Goal: Task Accomplishment & Management: Manage account settings

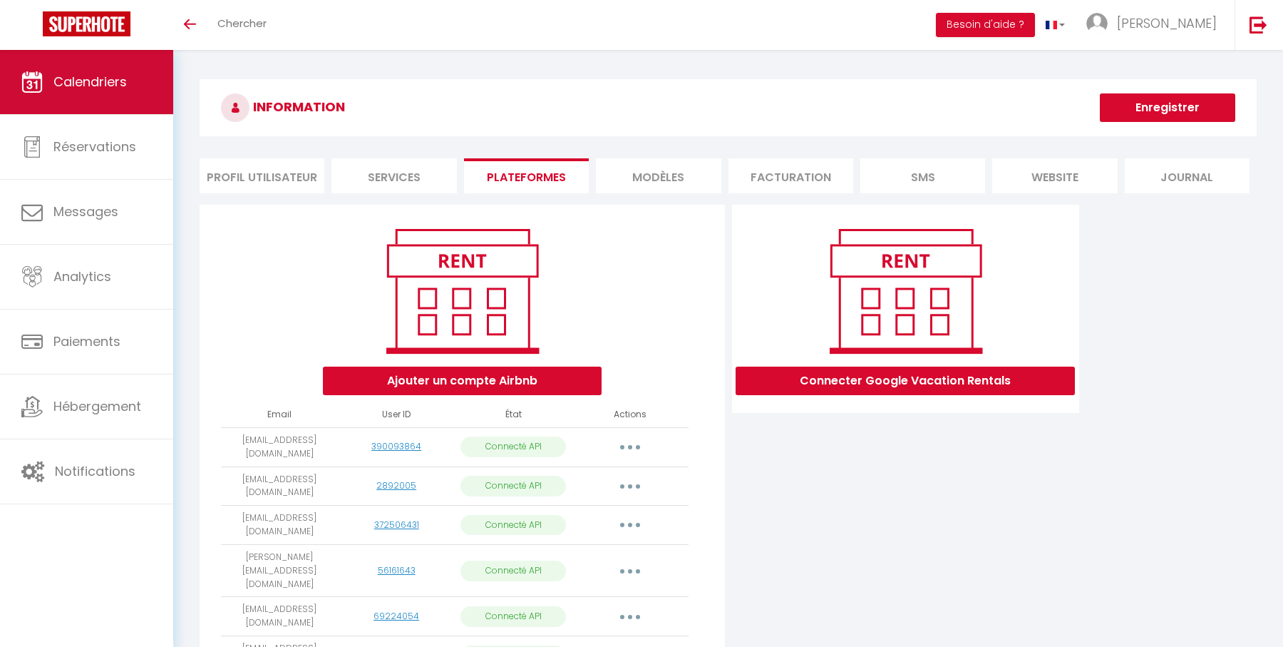
click at [139, 92] on link "Calendriers" at bounding box center [86, 82] width 173 height 64
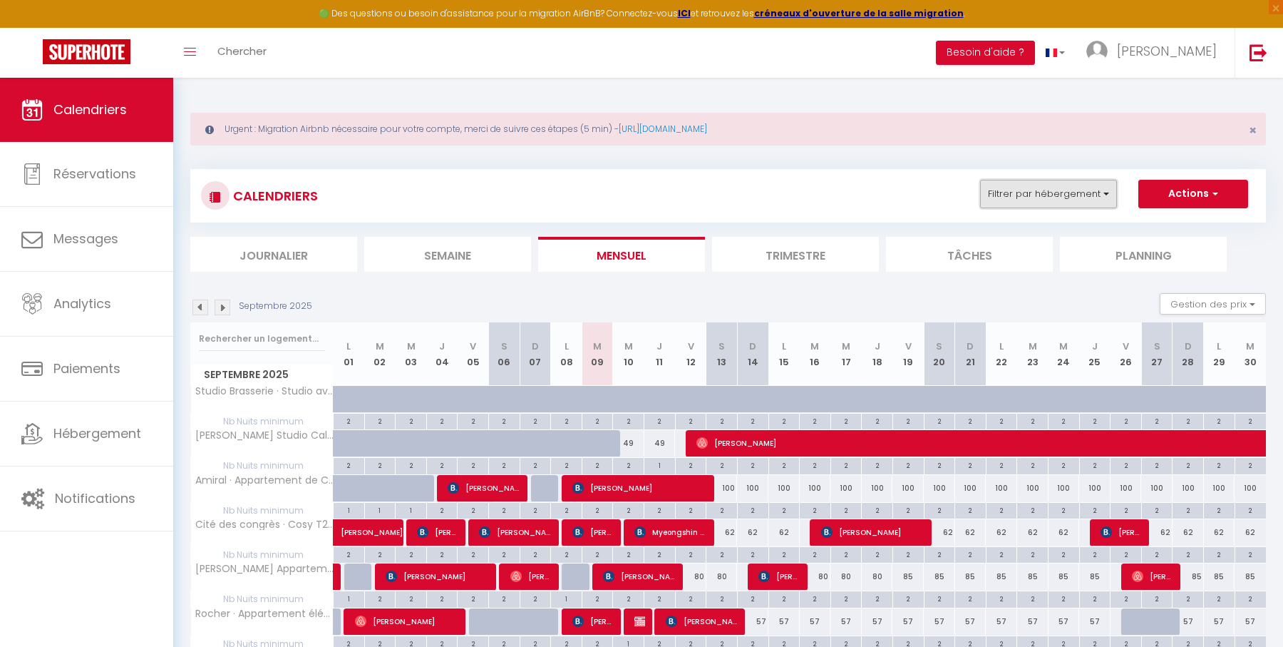
click at [1019, 203] on button "Filtrer par hébergement" at bounding box center [1048, 194] width 137 height 29
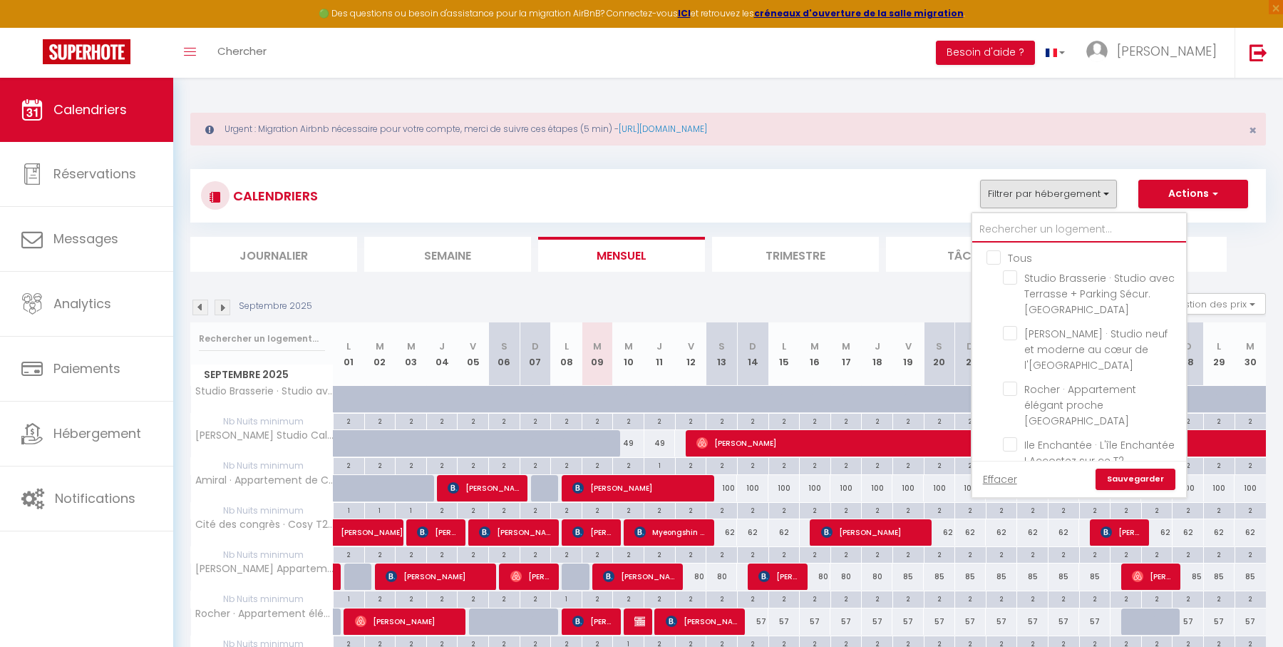
click at [1014, 228] on input "text" at bounding box center [1079, 230] width 214 height 26
type input "r"
checkbox input "false"
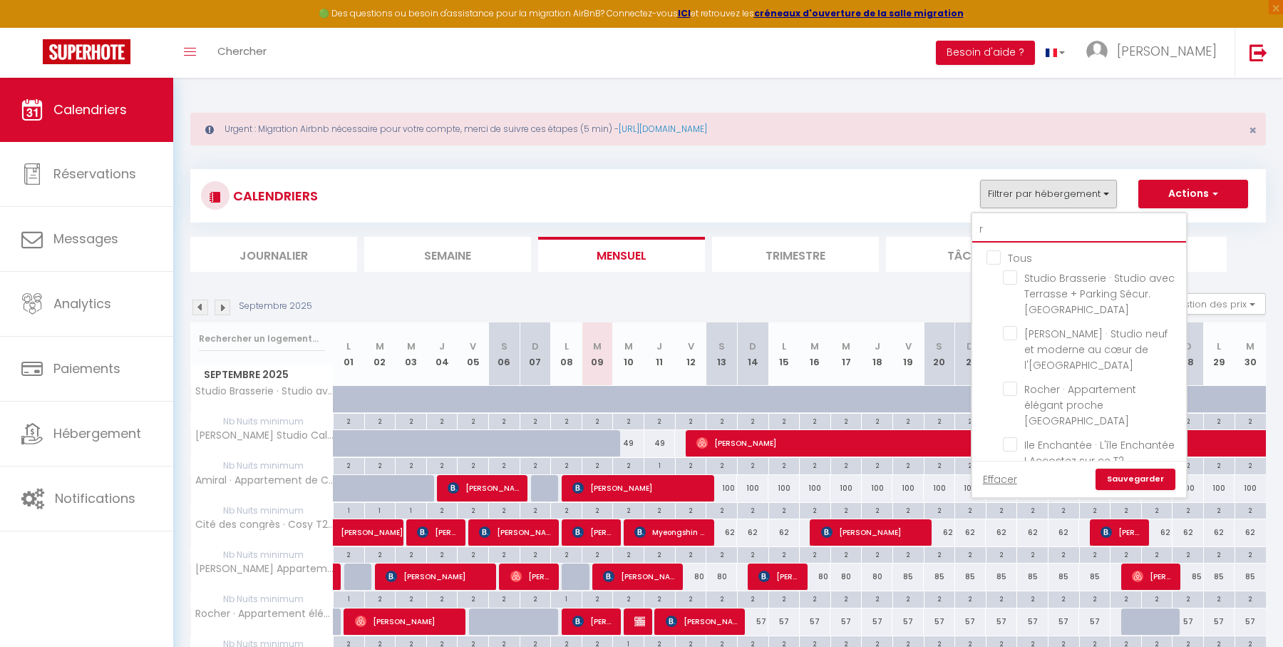
checkbox input "false"
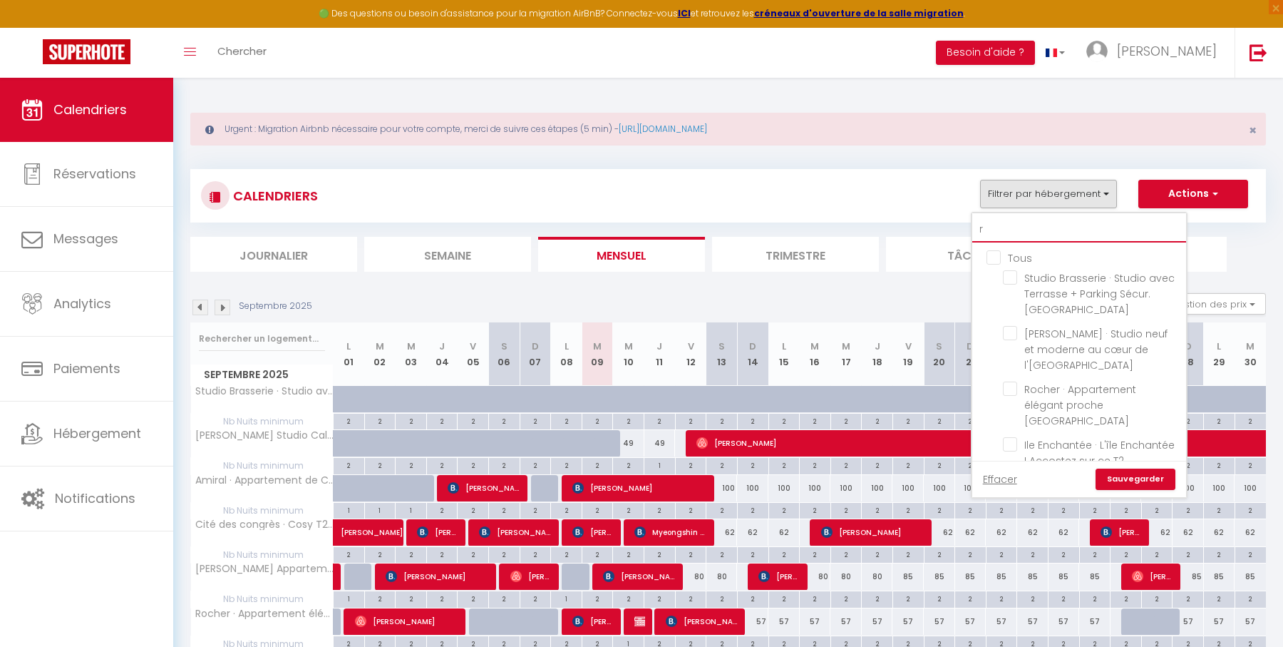
checkbox input "false"
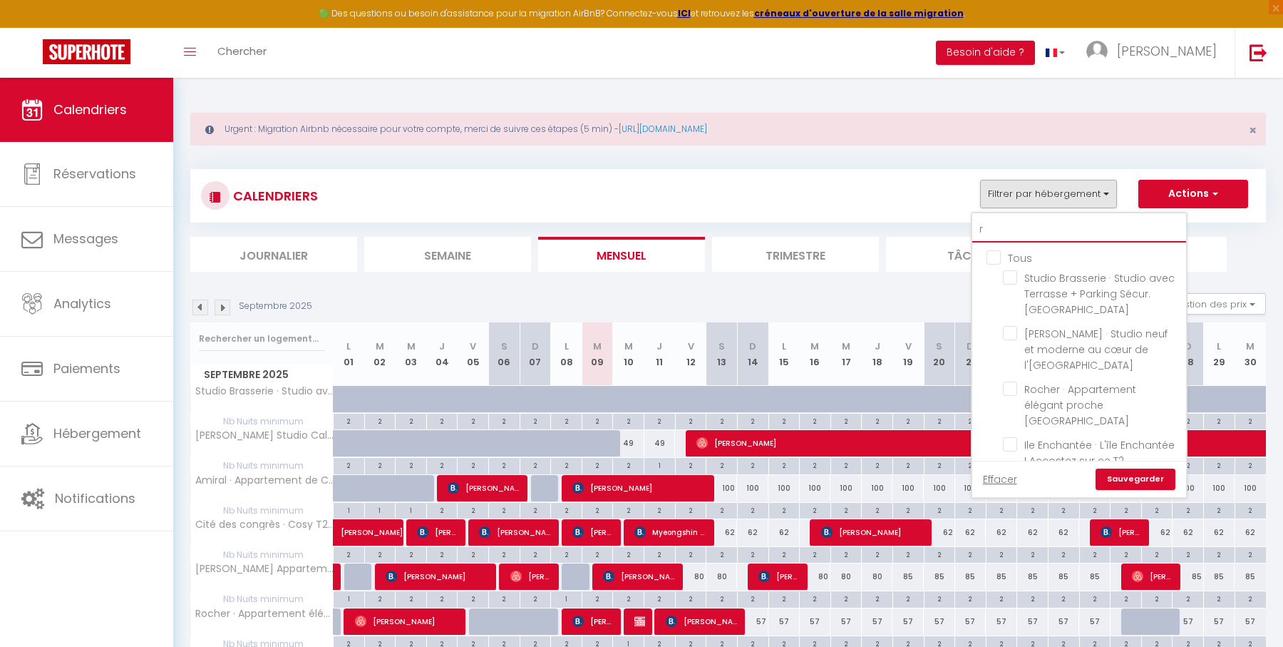
checkbox input "false"
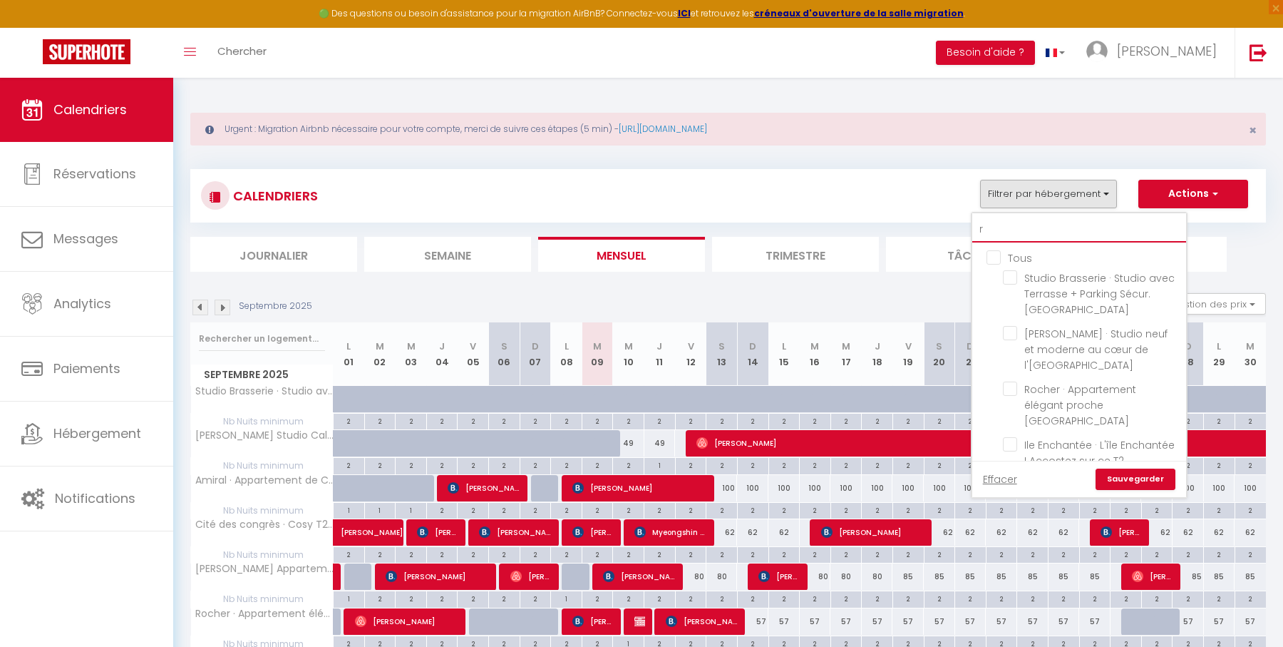
checkbox input "false"
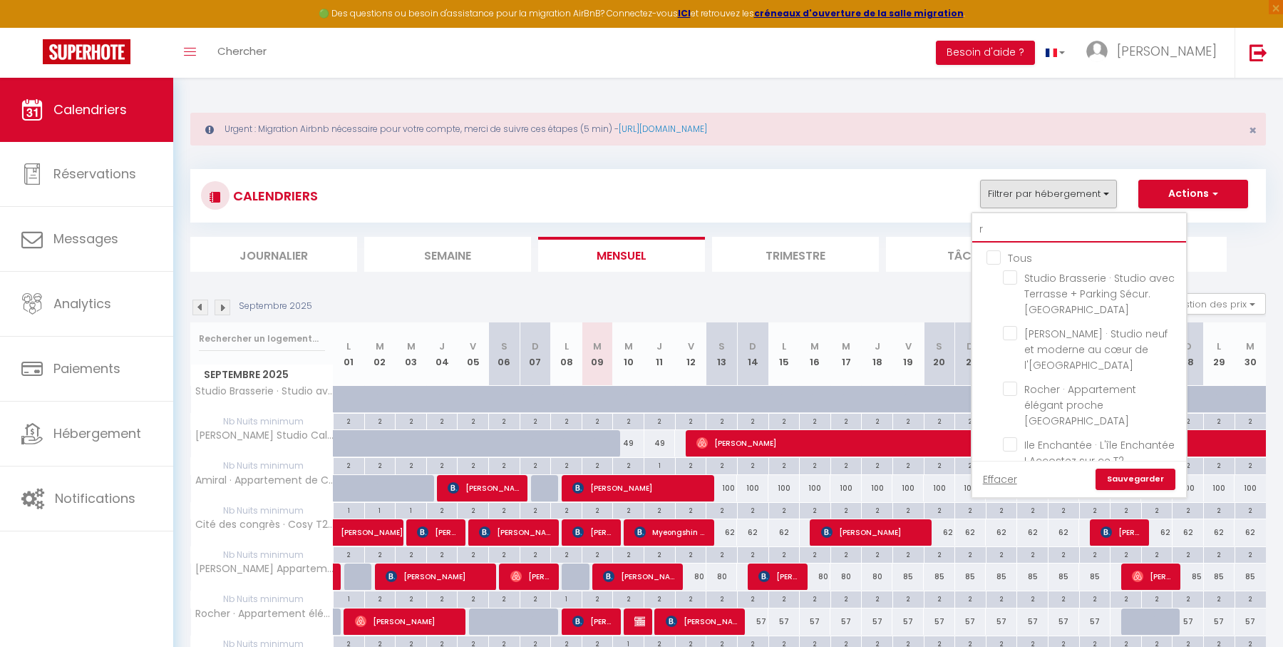
checkbox input "false"
type input "ro"
checkbox input "false"
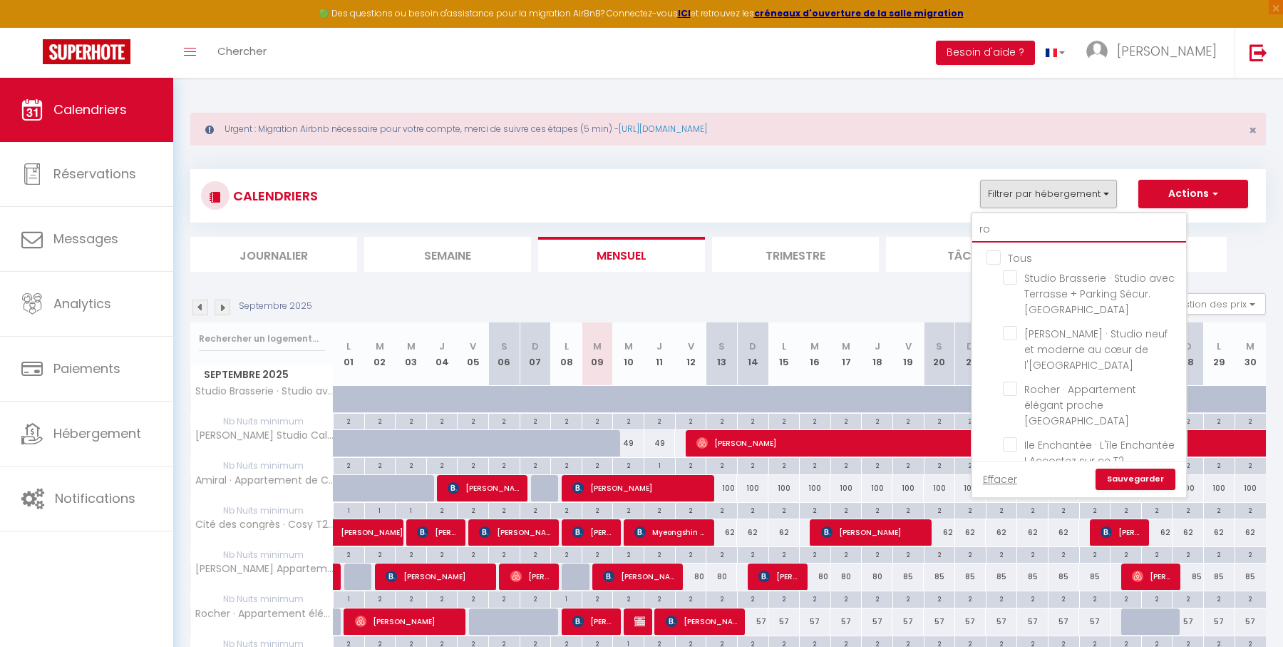
checkbox input "false"
type input "roc"
checkbox input "false"
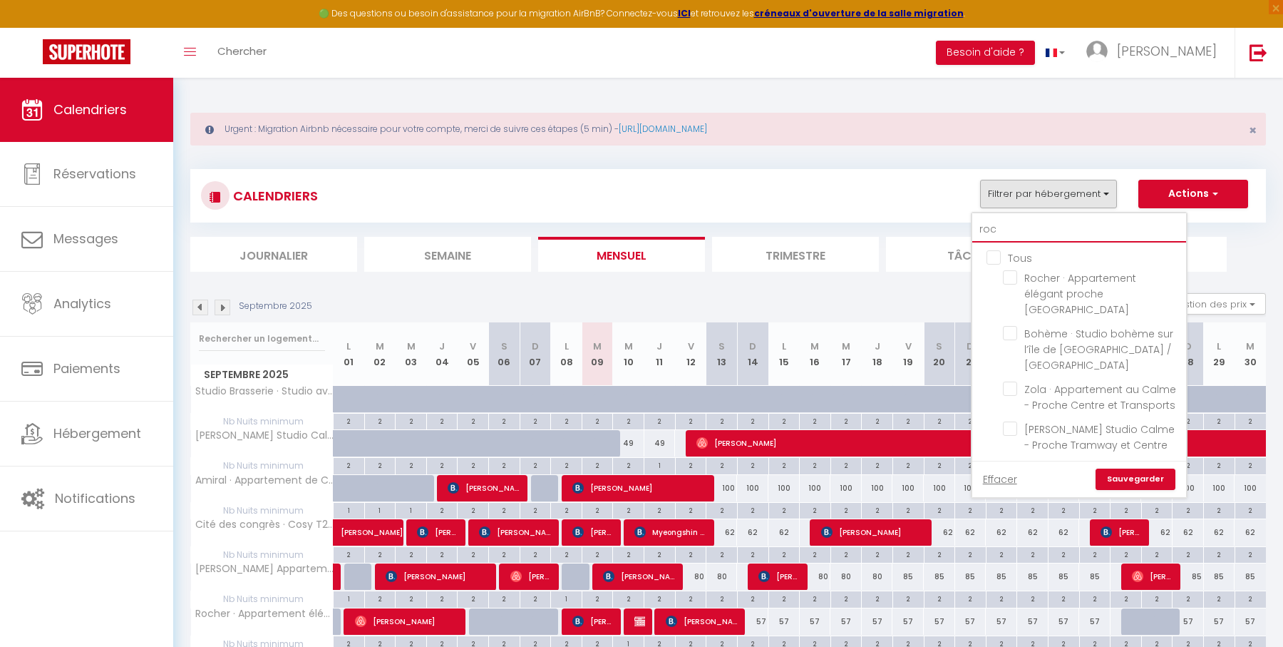
checkbox input "false"
type input "roch"
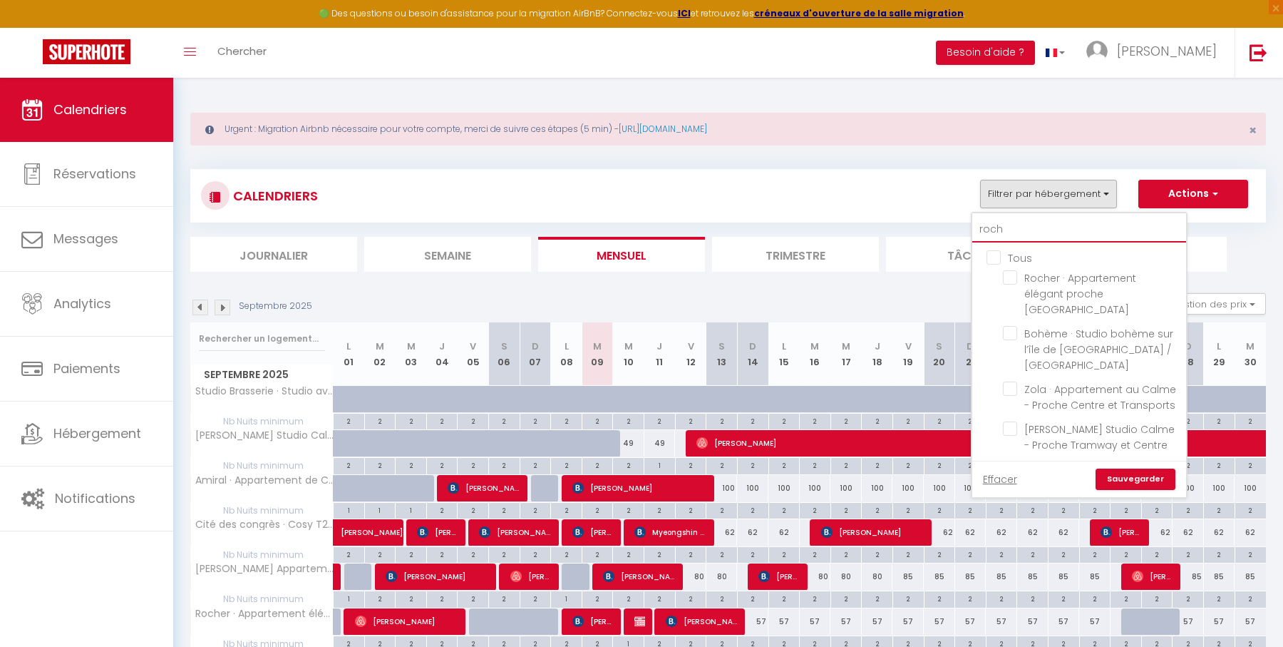
checkbox input "false"
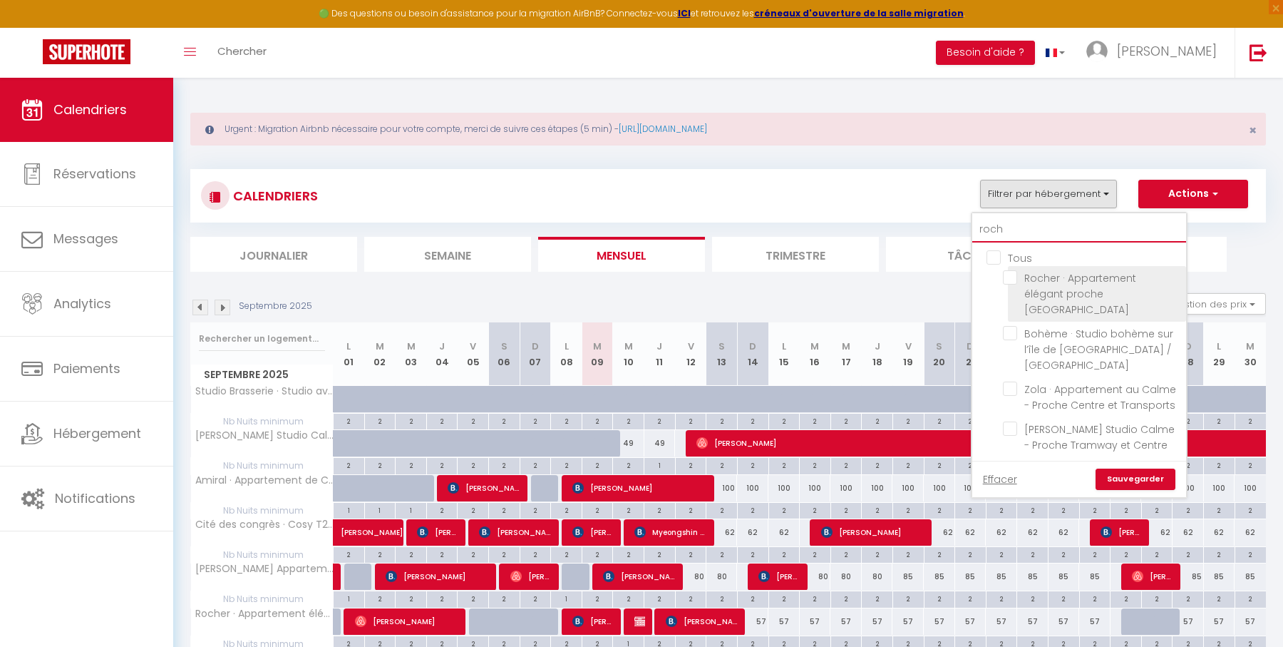
type input "roch"
click at [1016, 276] on input "Rocher · Appartement élégant proche [GEOGRAPHIC_DATA]" at bounding box center [1092, 277] width 178 height 14
checkbox input "true"
checkbox input "false"
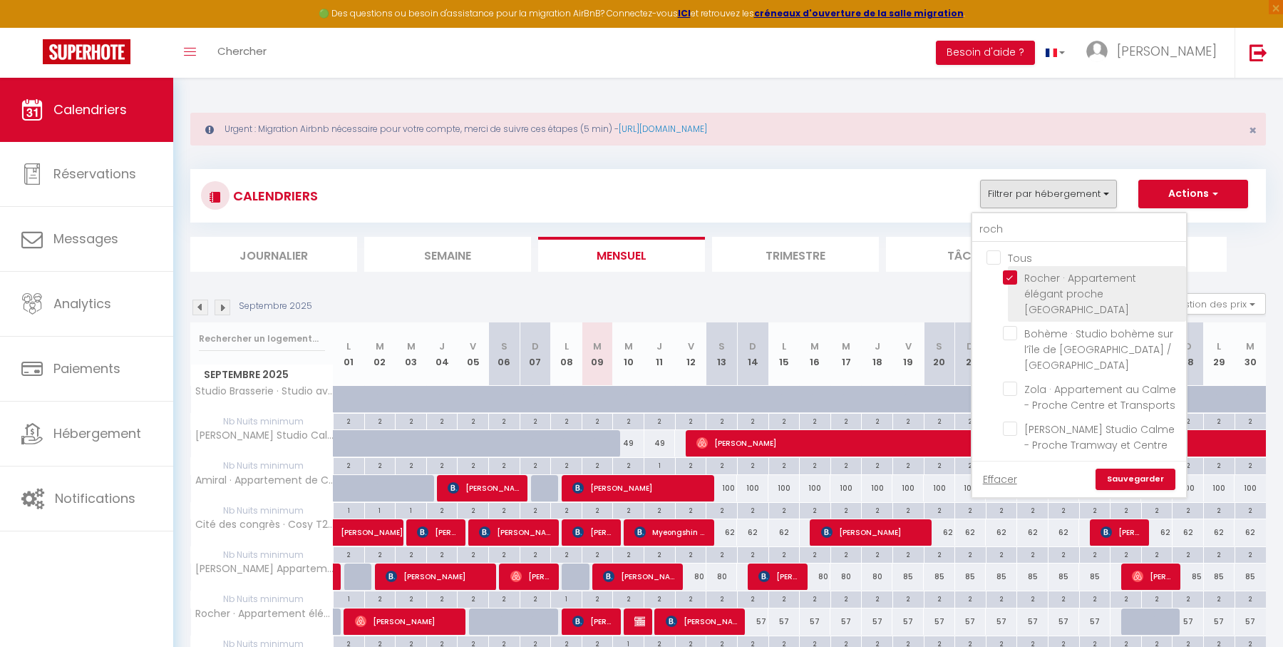
checkbox input "false"
click at [1137, 479] on link "Sauvegarder" at bounding box center [1136, 478] width 80 height 21
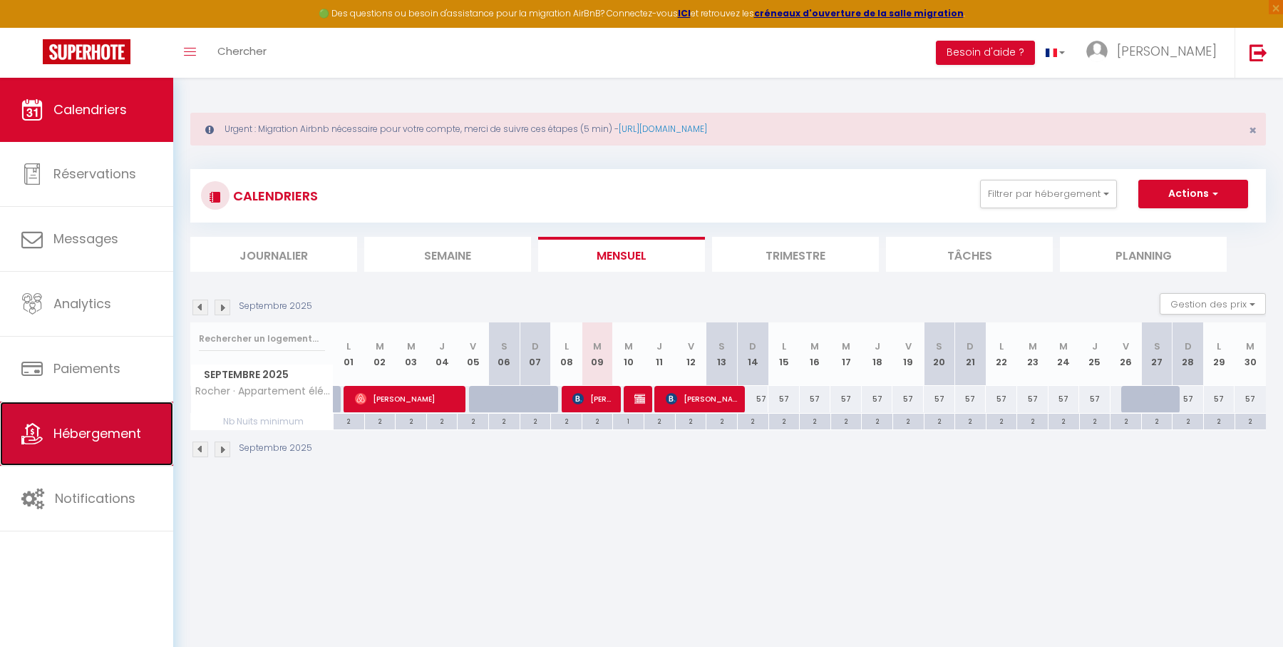
click at [98, 427] on span "Hébergement" at bounding box center [97, 433] width 88 height 18
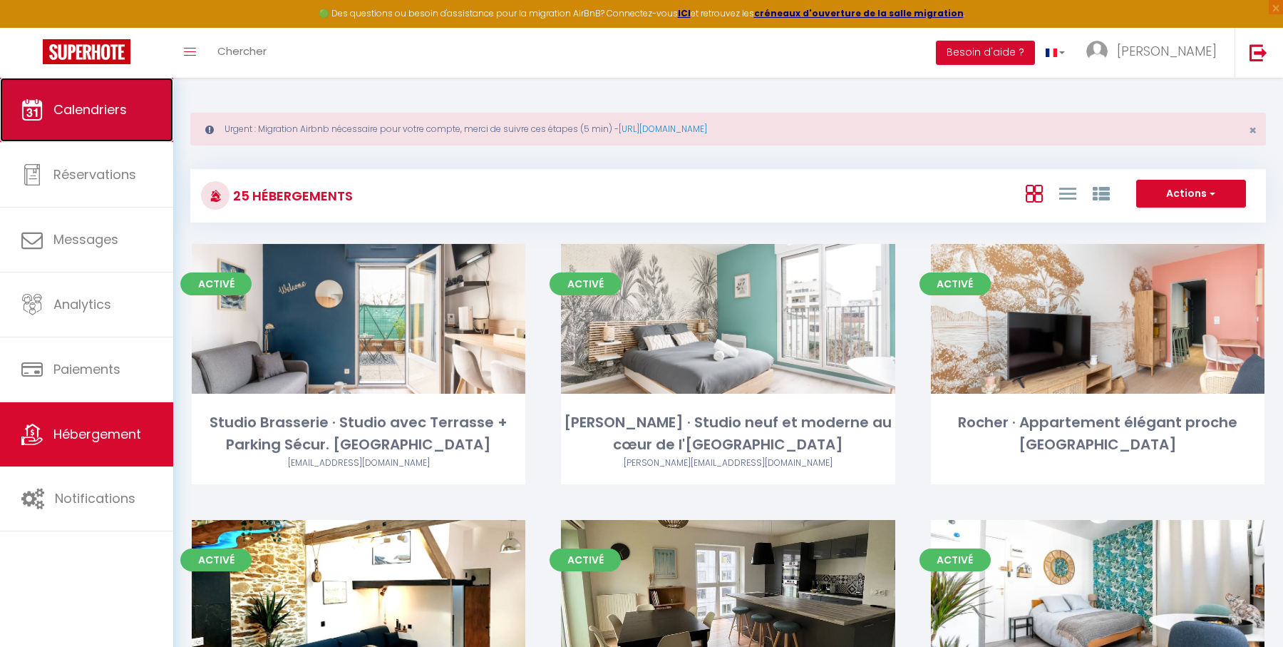
click at [111, 124] on link "Calendriers" at bounding box center [86, 110] width 173 height 64
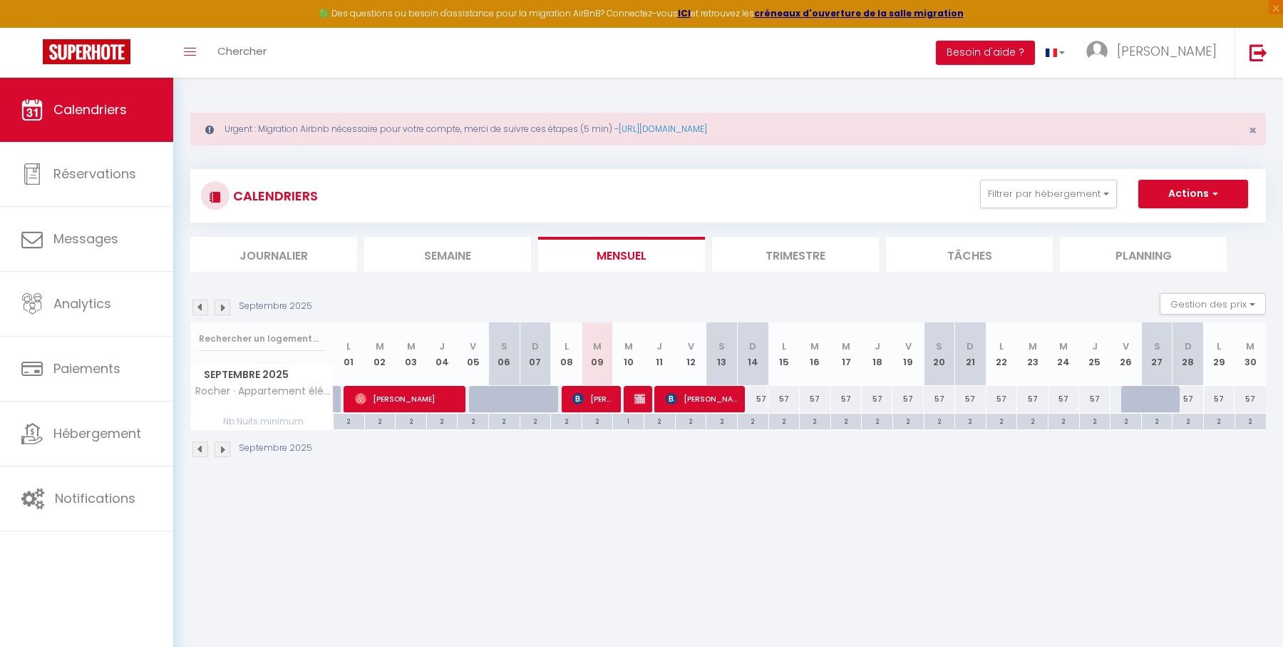
click at [225, 305] on img at bounding box center [223, 307] width 16 height 16
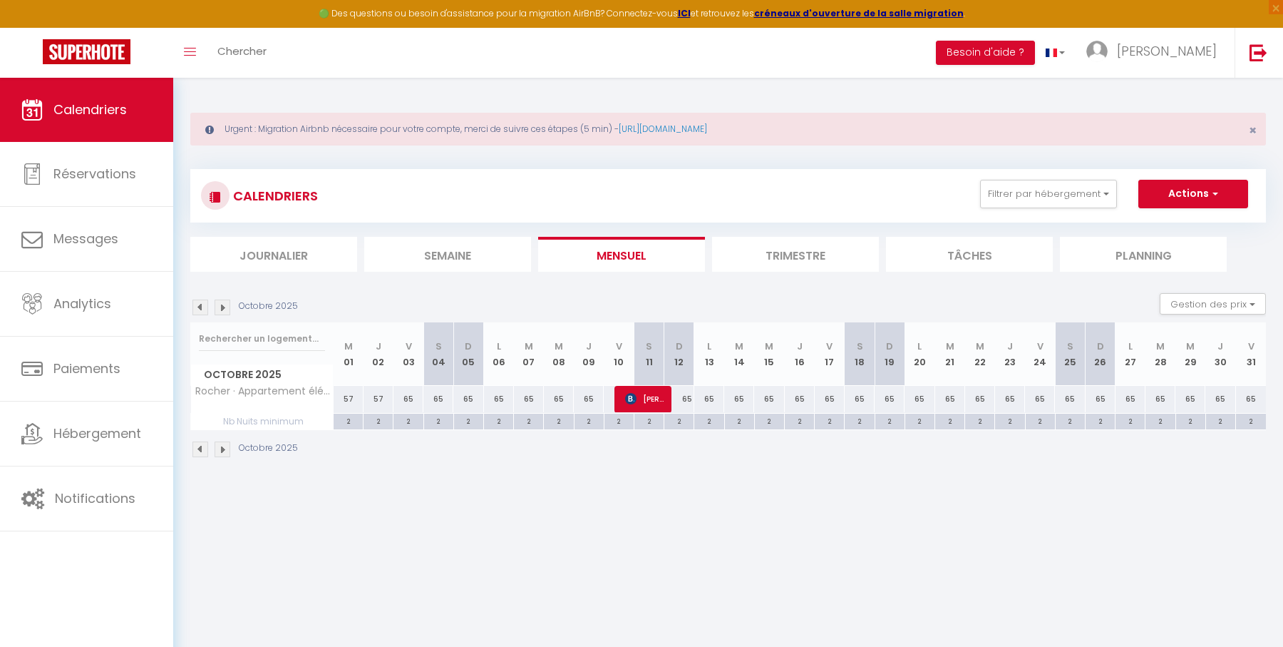
click at [220, 307] on img at bounding box center [223, 307] width 16 height 16
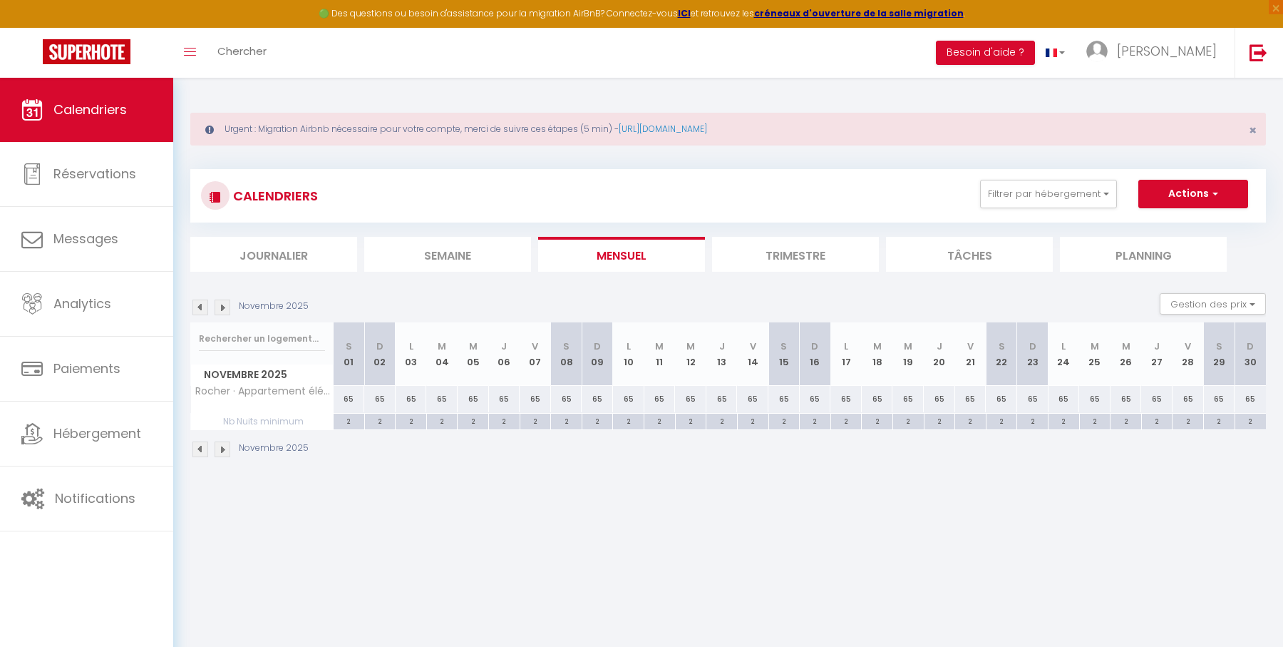
click at [628, 398] on div "65" at bounding box center [628, 399] width 31 height 26
type input "65"
type input "Lun 10 Novembre 2025"
type input "[DATE]"
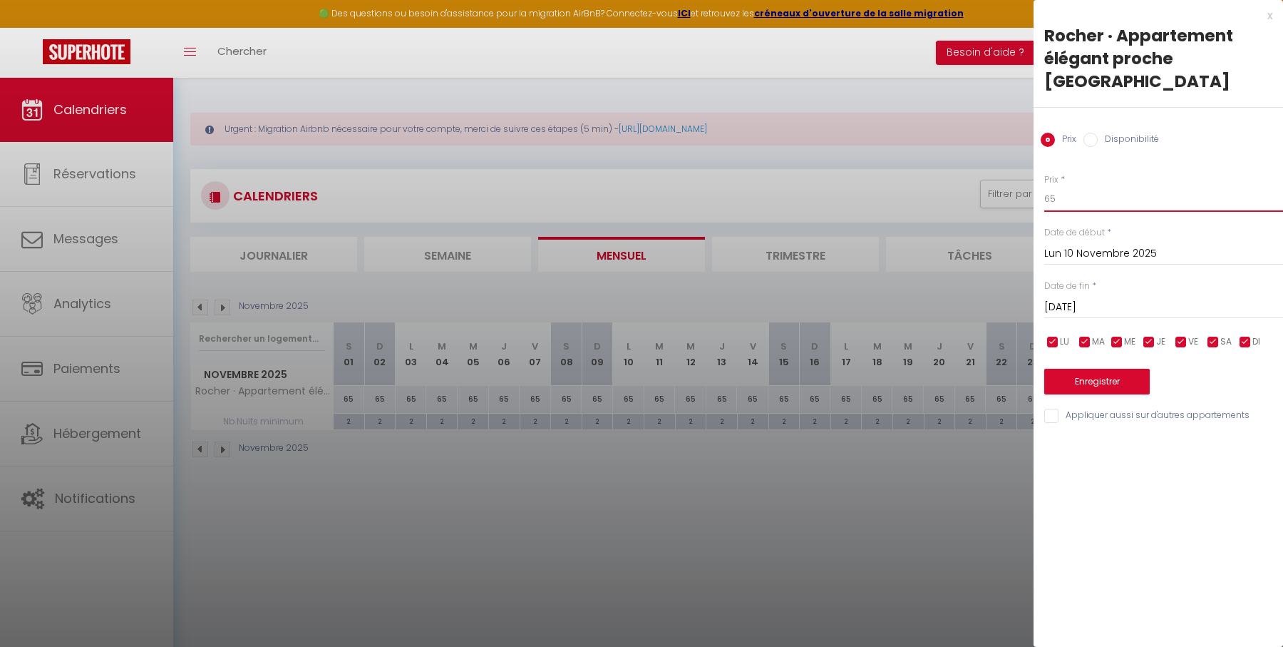
click at [1090, 200] on input "65" at bounding box center [1163, 199] width 239 height 26
type input "6"
type input "80"
click at [1091, 374] on button "Enregistrer" at bounding box center [1097, 382] width 106 height 26
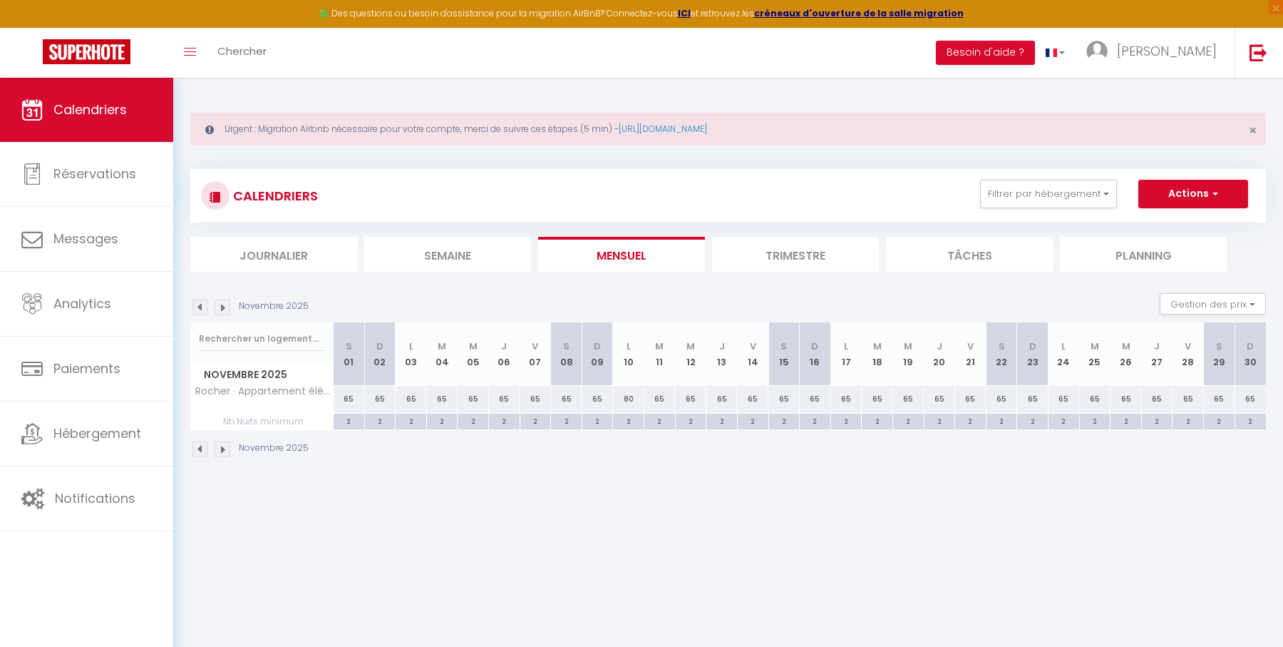
click at [215, 307] on img at bounding box center [223, 307] width 16 height 16
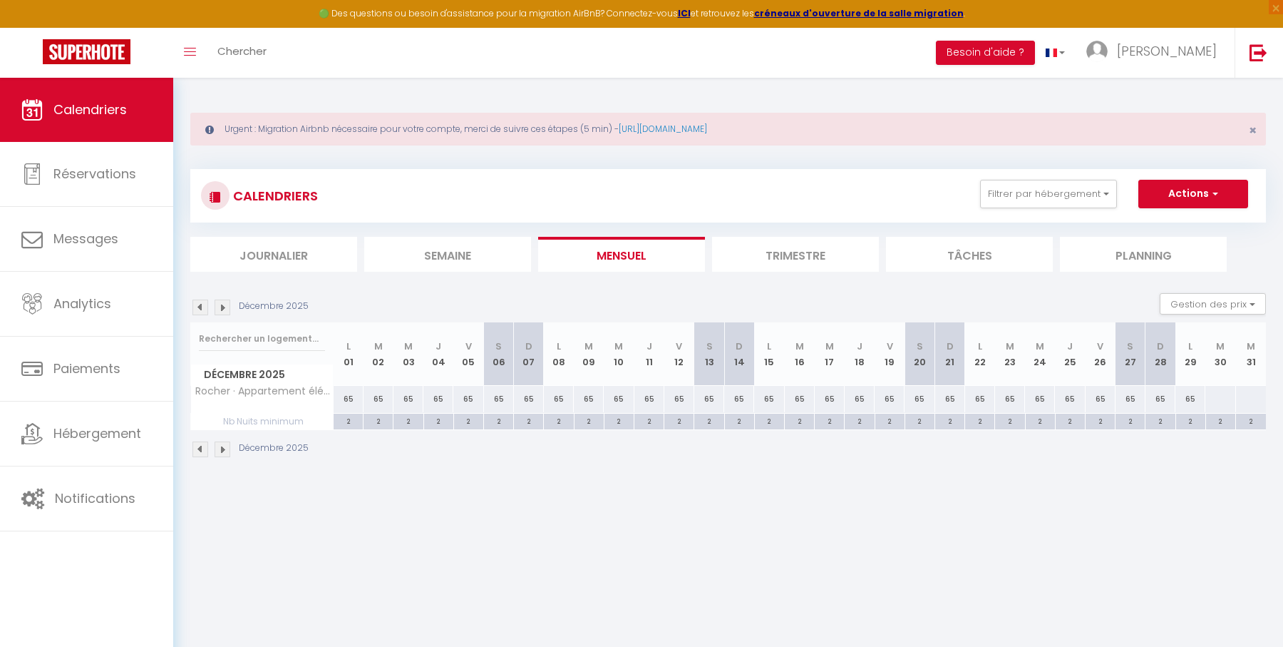
click at [200, 306] on img at bounding box center [200, 307] width 16 height 16
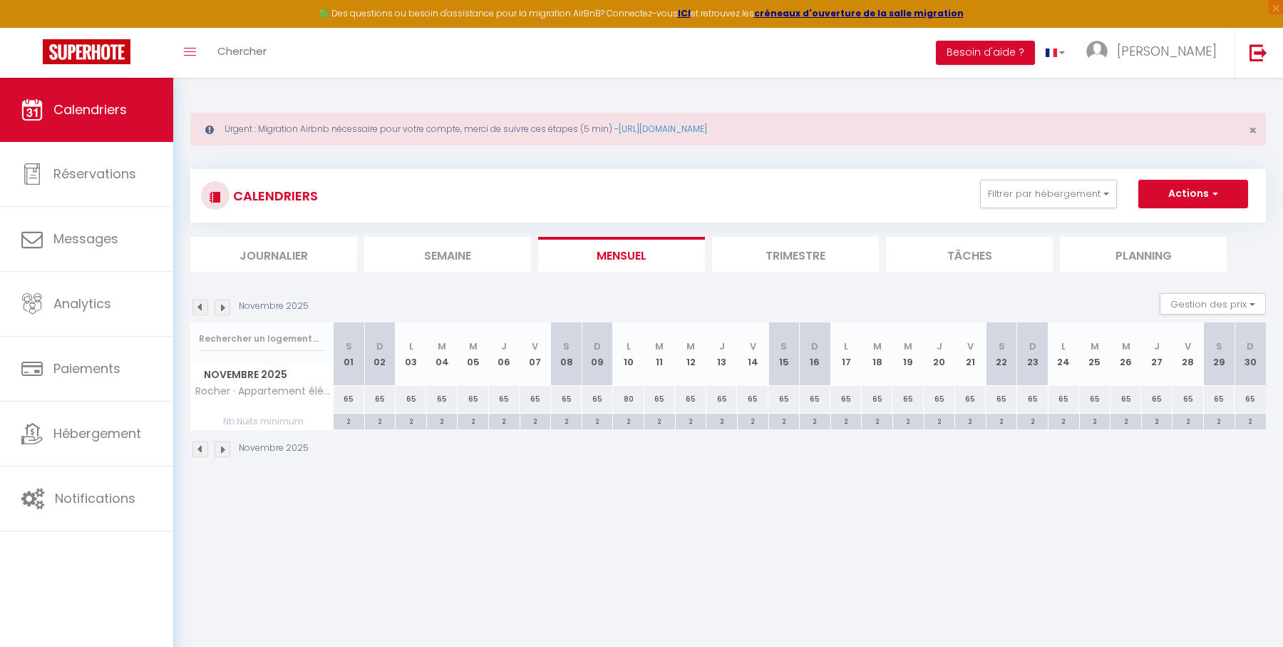
click at [1250, 396] on div "65" at bounding box center [1250, 399] width 31 height 26
type input "65"
type input "Dim 30 Novembre 2025"
type input "Lun 01 Décembre 2025"
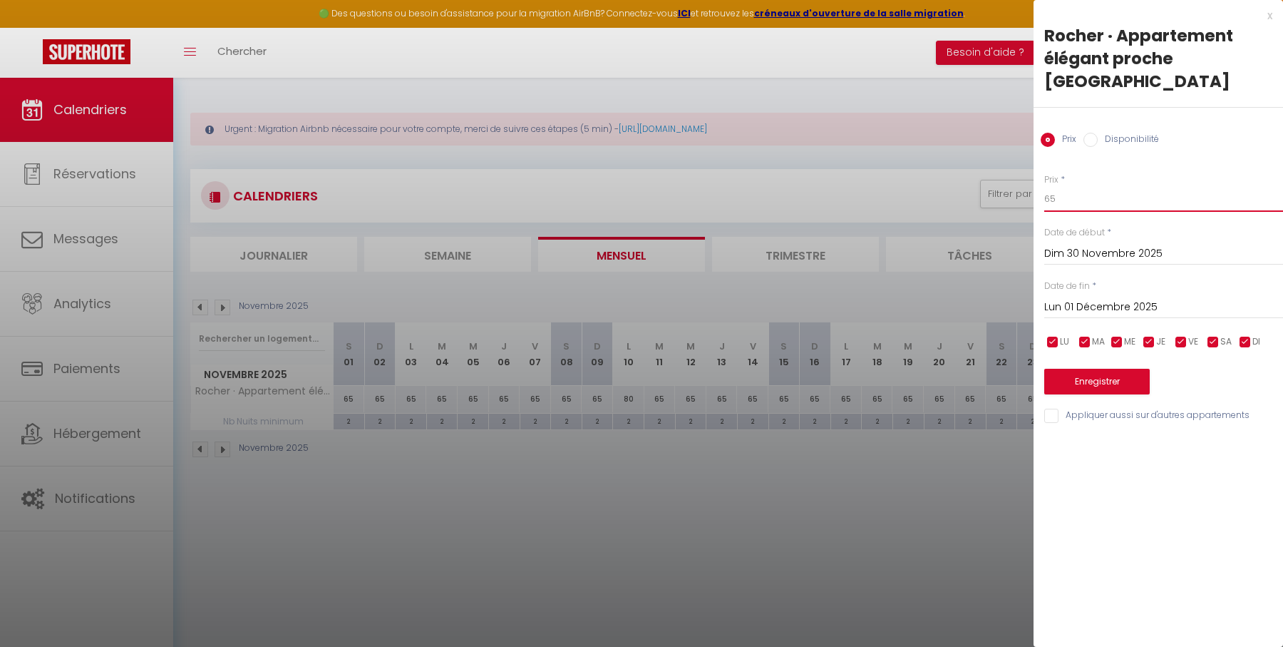
click at [1046, 196] on input "65" at bounding box center [1163, 199] width 239 height 26
type input "75"
click at [1114, 378] on button "Enregistrer" at bounding box center [1097, 382] width 106 height 26
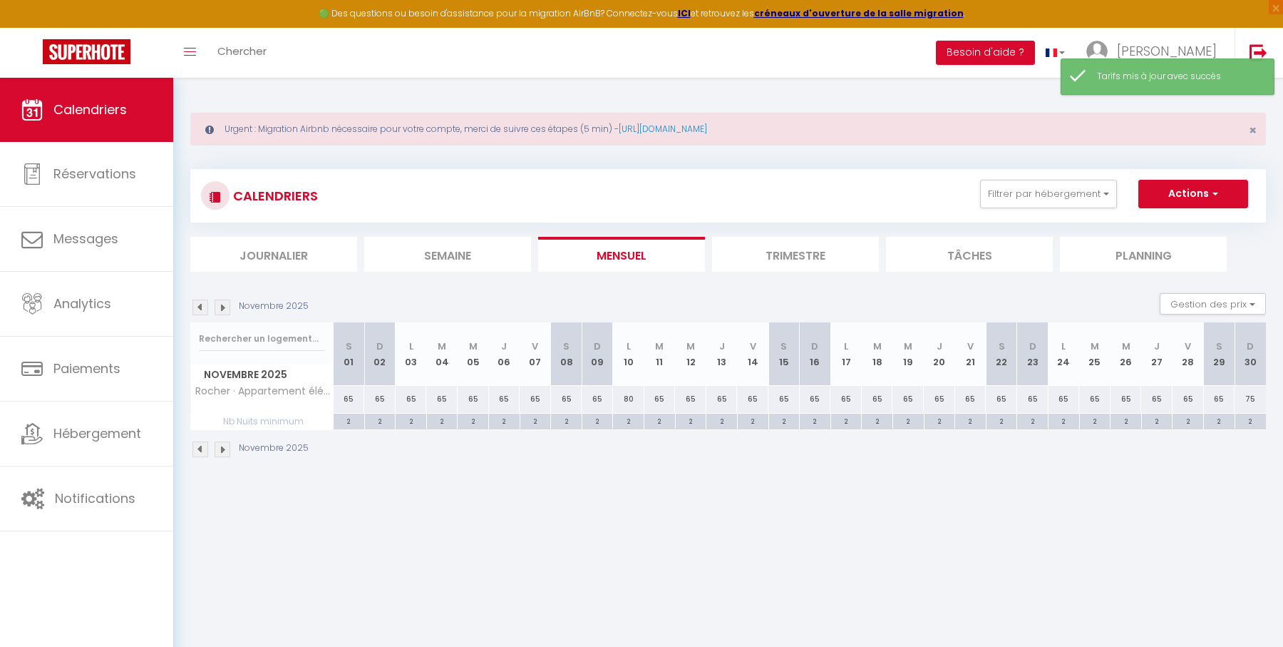
click at [222, 301] on img at bounding box center [223, 307] width 16 height 16
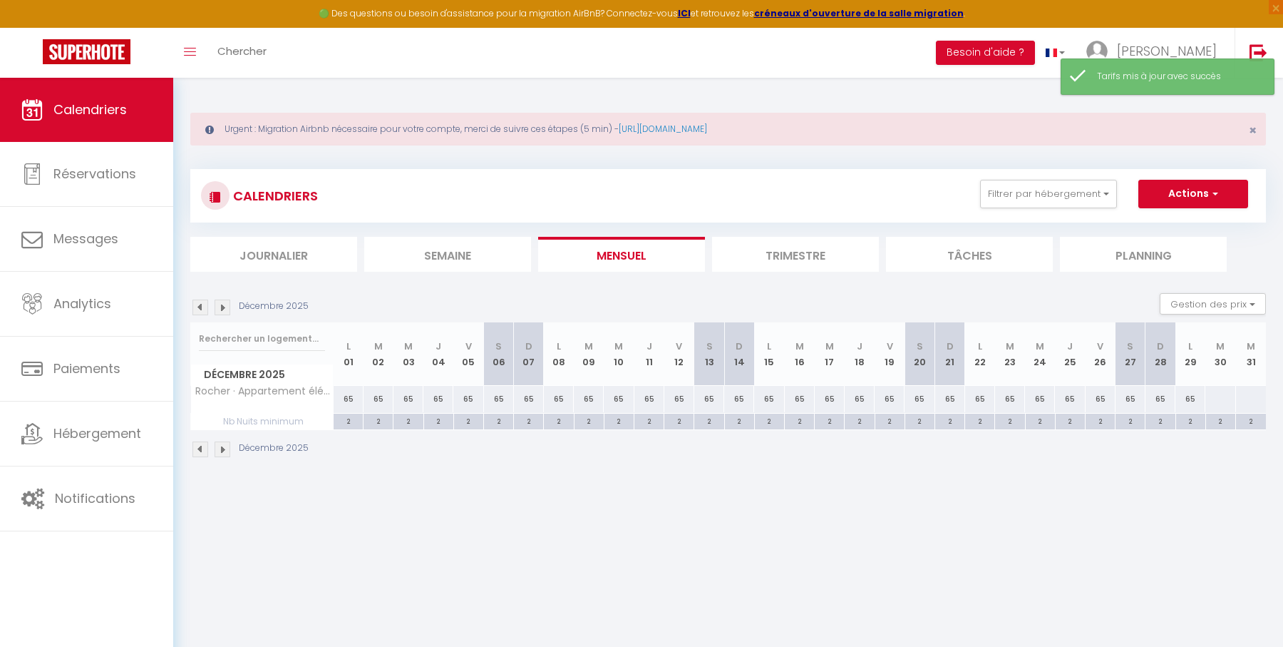
click at [1250, 396] on div at bounding box center [1250, 399] width 31 height 26
type input "Mer 31 Décembre 2025"
type input "Jeu 01 Janvier 2026"
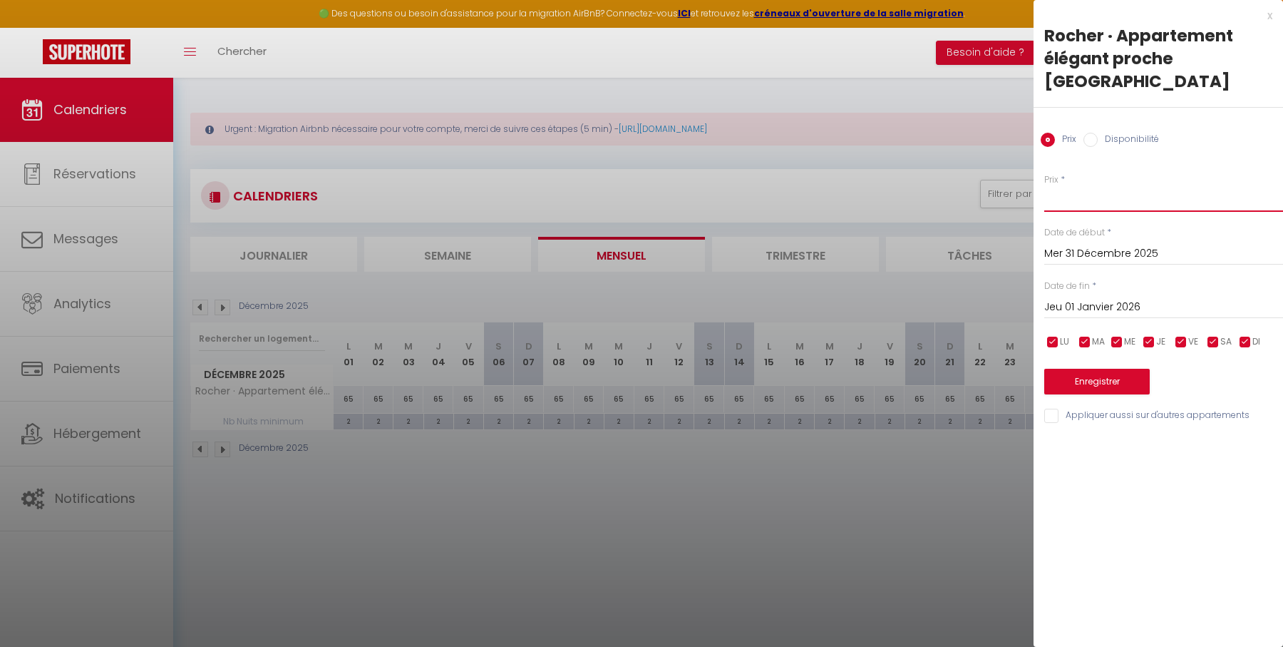
click at [1132, 200] on input "Prix" at bounding box center [1163, 199] width 239 height 26
type input "90"
click at [1101, 372] on button "Enregistrer" at bounding box center [1097, 382] width 106 height 26
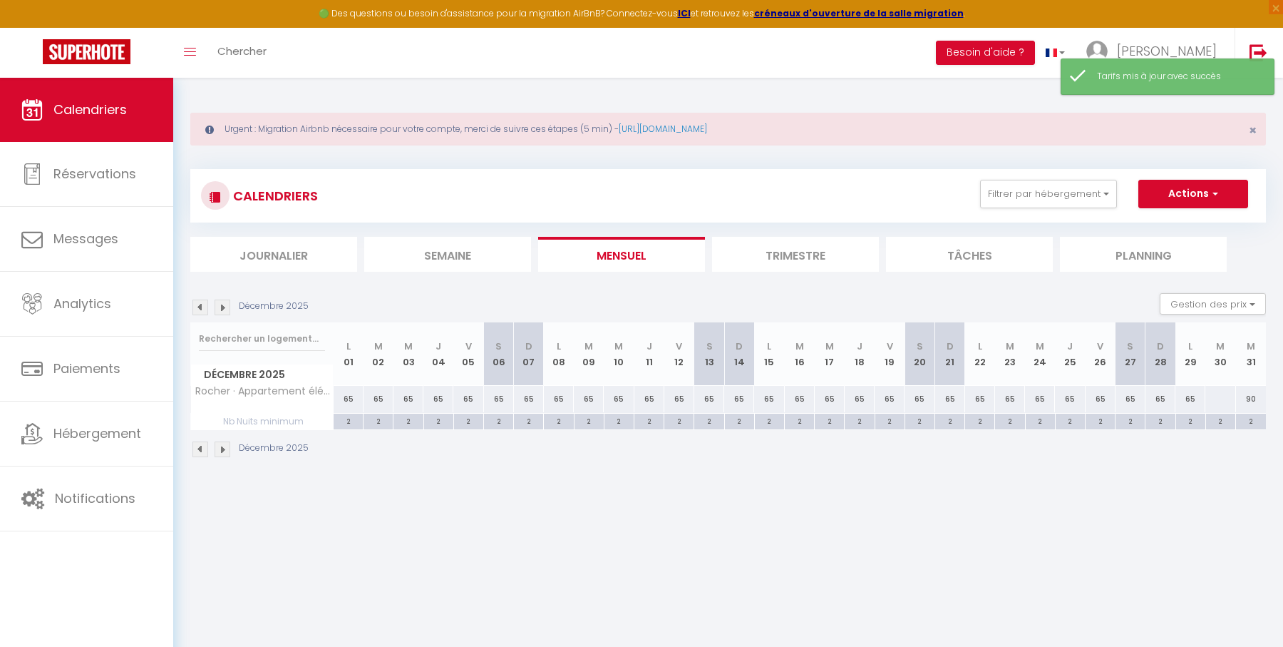
click at [222, 306] on img at bounding box center [223, 307] width 16 height 16
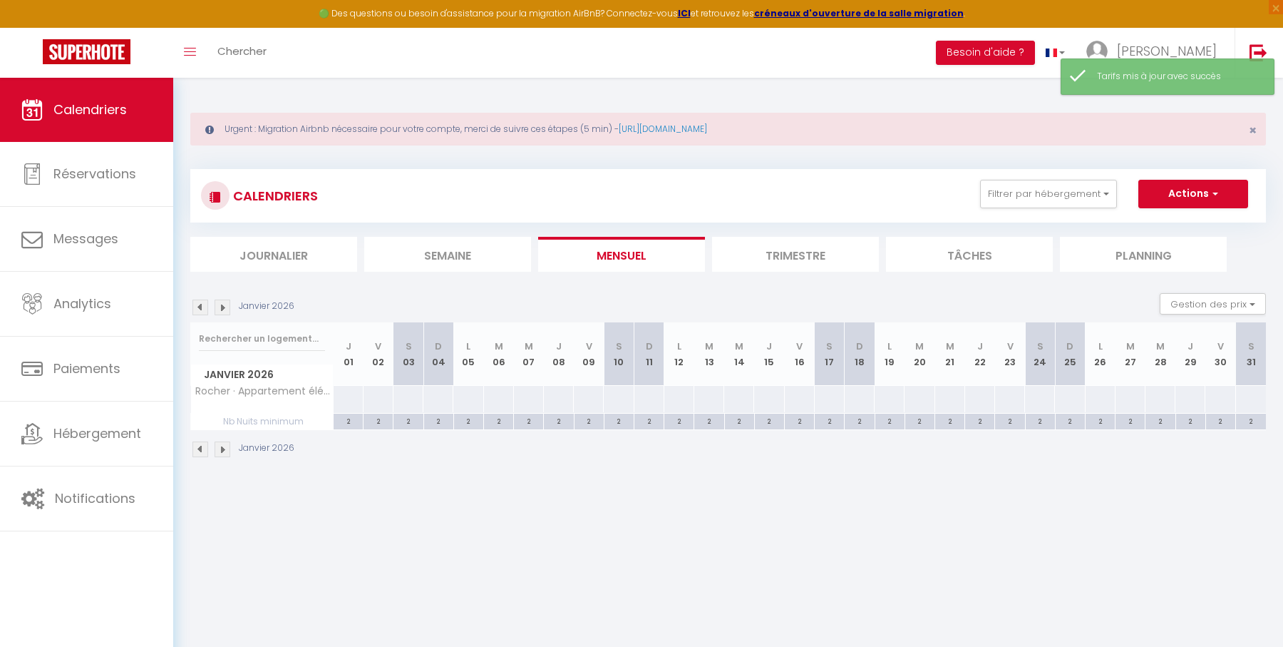
click at [347, 397] on div at bounding box center [348, 399] width 31 height 26
type input "Jeu 01 Janvier 2026"
type input "Ven 02 Janvier 2026"
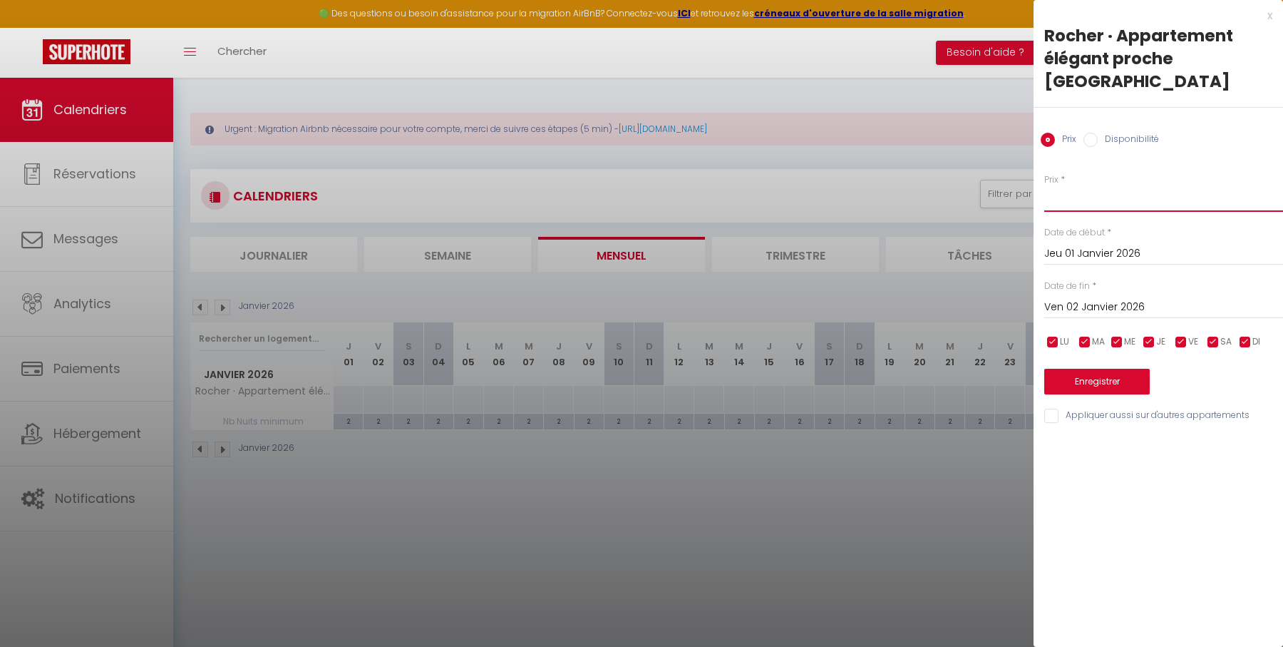
click at [1067, 207] on input "Prix" at bounding box center [1163, 199] width 239 height 26
type input "80"
click at [1089, 394] on div "Prix * 80 Statut * Disponible Indisponible Date de début * [DATE] < [PERSON_NAM…" at bounding box center [1159, 289] width 250 height 269
click at [1070, 382] on button "Enregistrer" at bounding box center [1097, 382] width 106 height 26
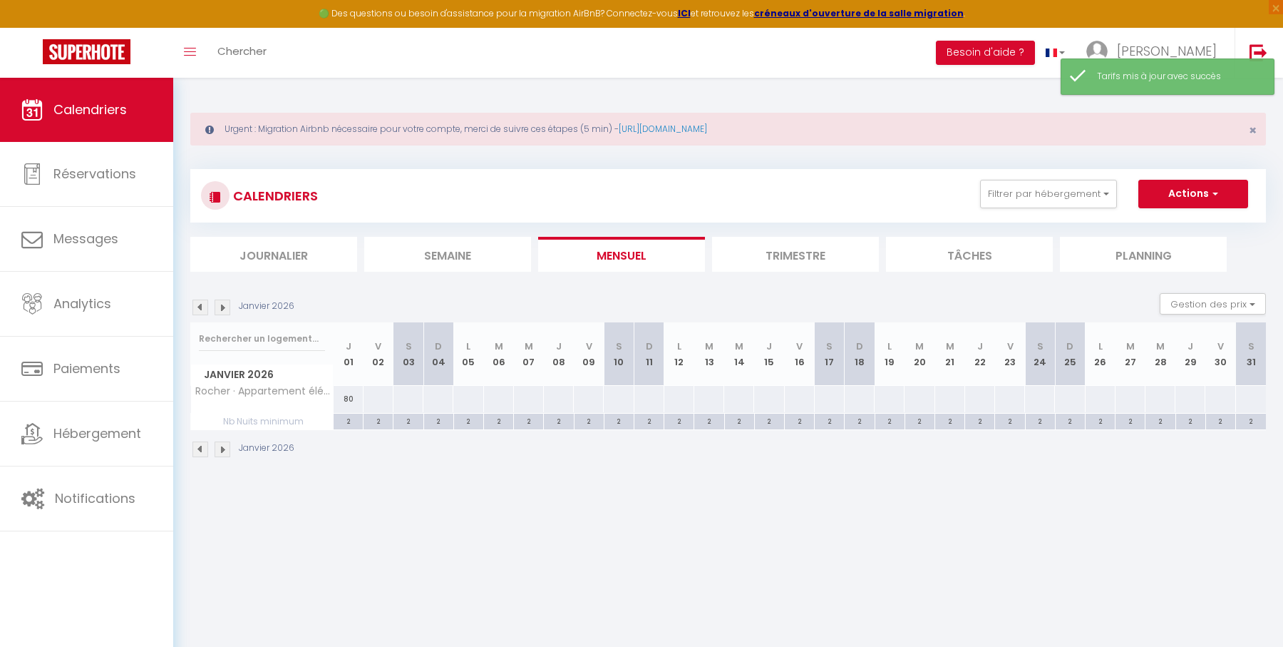
click at [379, 397] on div at bounding box center [378, 399] width 31 height 26
type input "Ven 02 Janvier 2026"
type input "[DATE]"
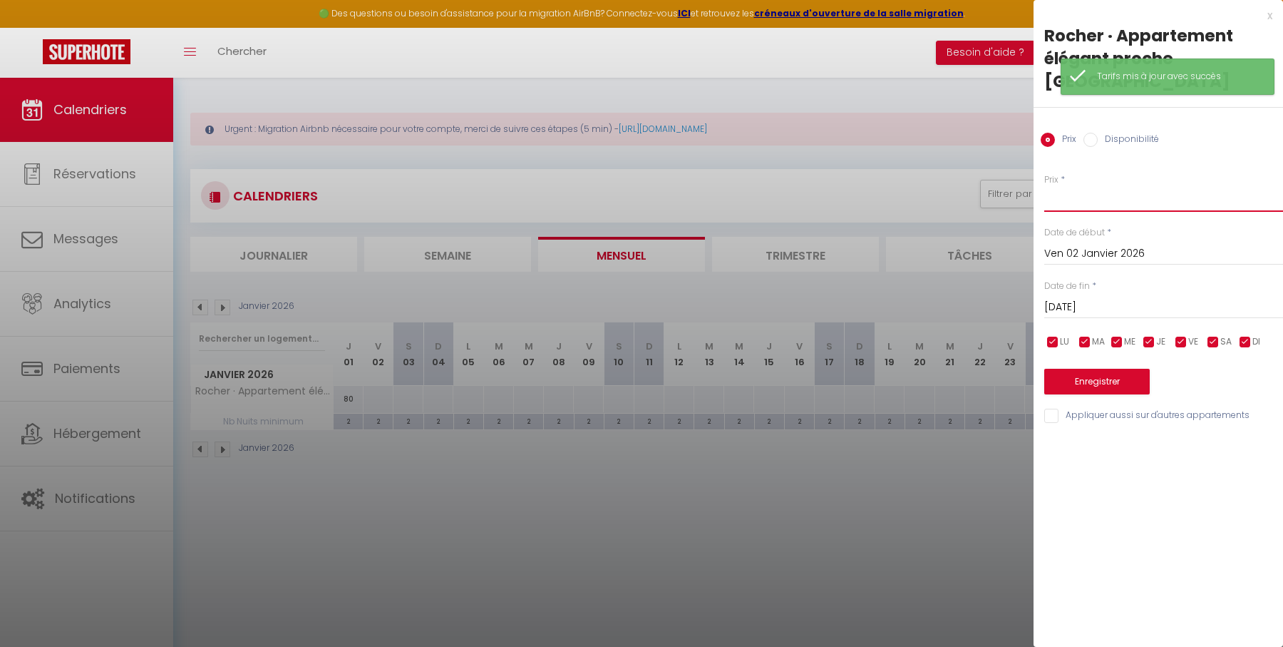
click at [1075, 204] on input "Prix" at bounding box center [1163, 199] width 239 height 26
type input "70"
click at [1089, 373] on button "Enregistrer" at bounding box center [1097, 382] width 106 height 26
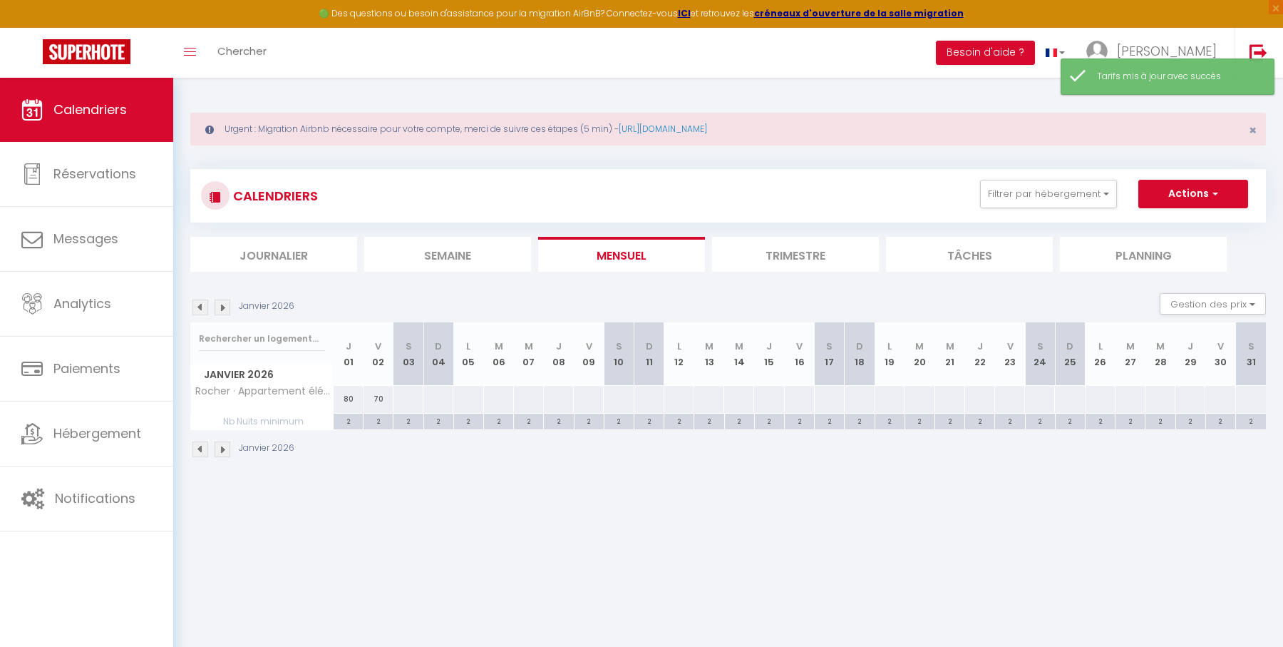
click at [200, 311] on img at bounding box center [200, 307] width 16 height 16
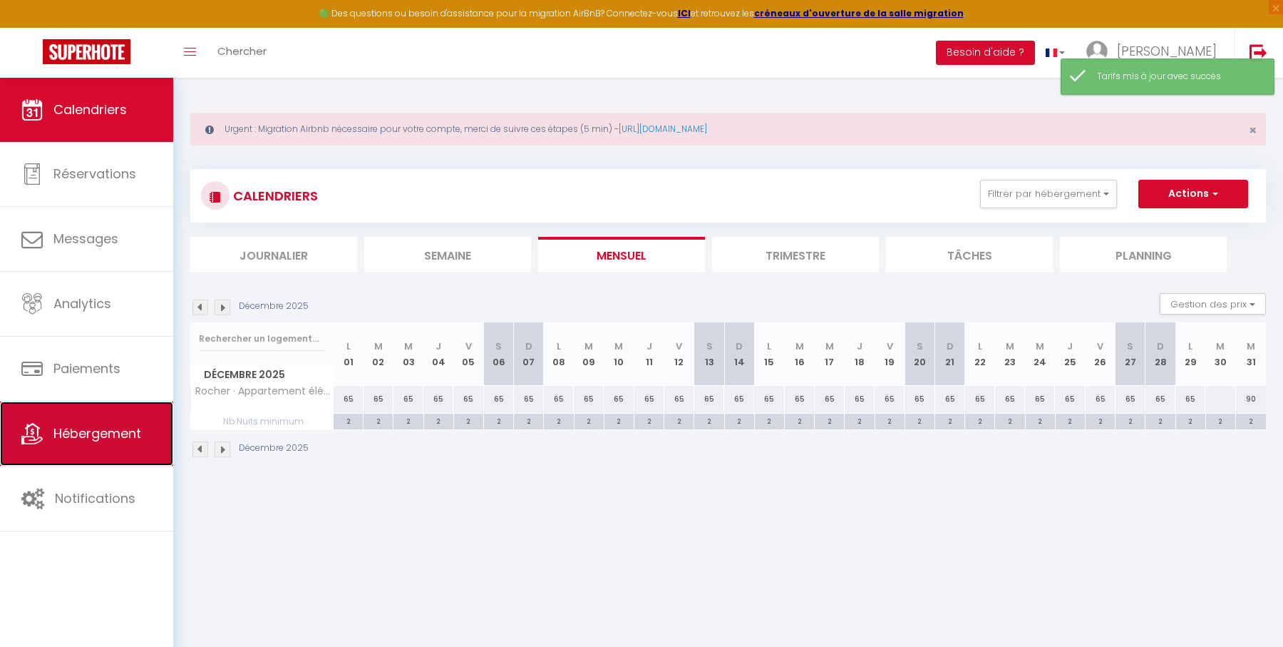
click at [120, 424] on span "Hébergement" at bounding box center [97, 433] width 88 height 18
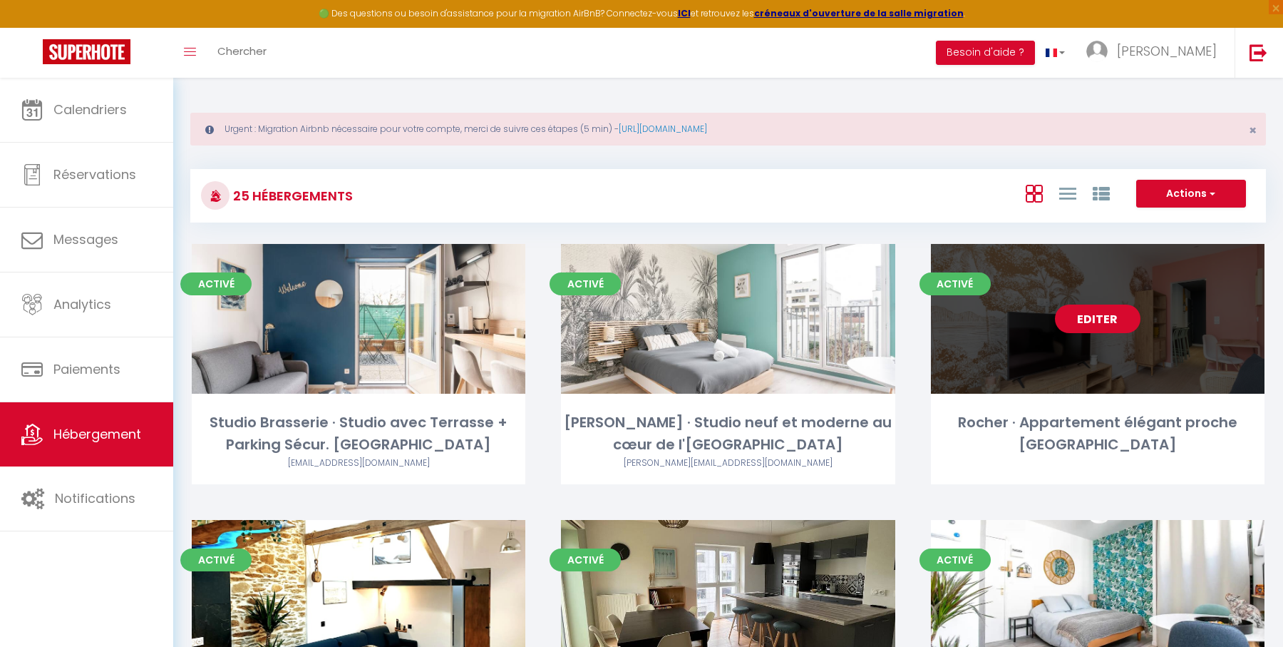
click at [1098, 319] on link "Editer" at bounding box center [1098, 318] width 86 height 29
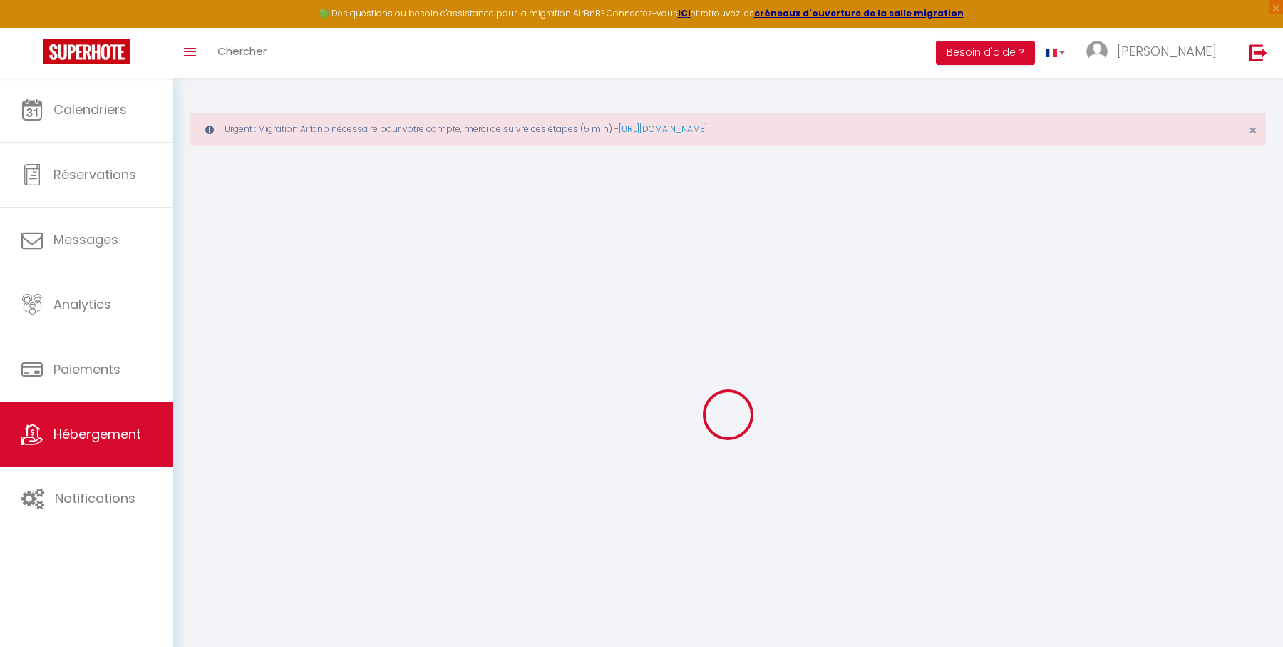
select select "+ 50 %"
select select
checkbox input "false"
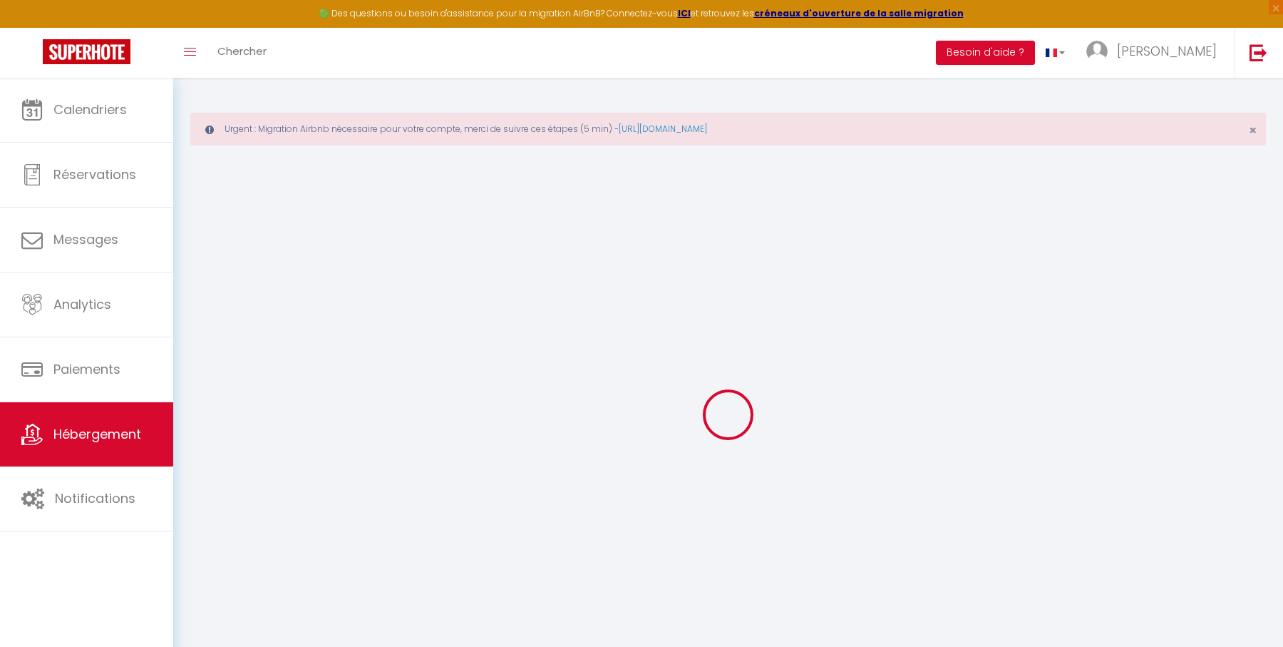
checkbox input "false"
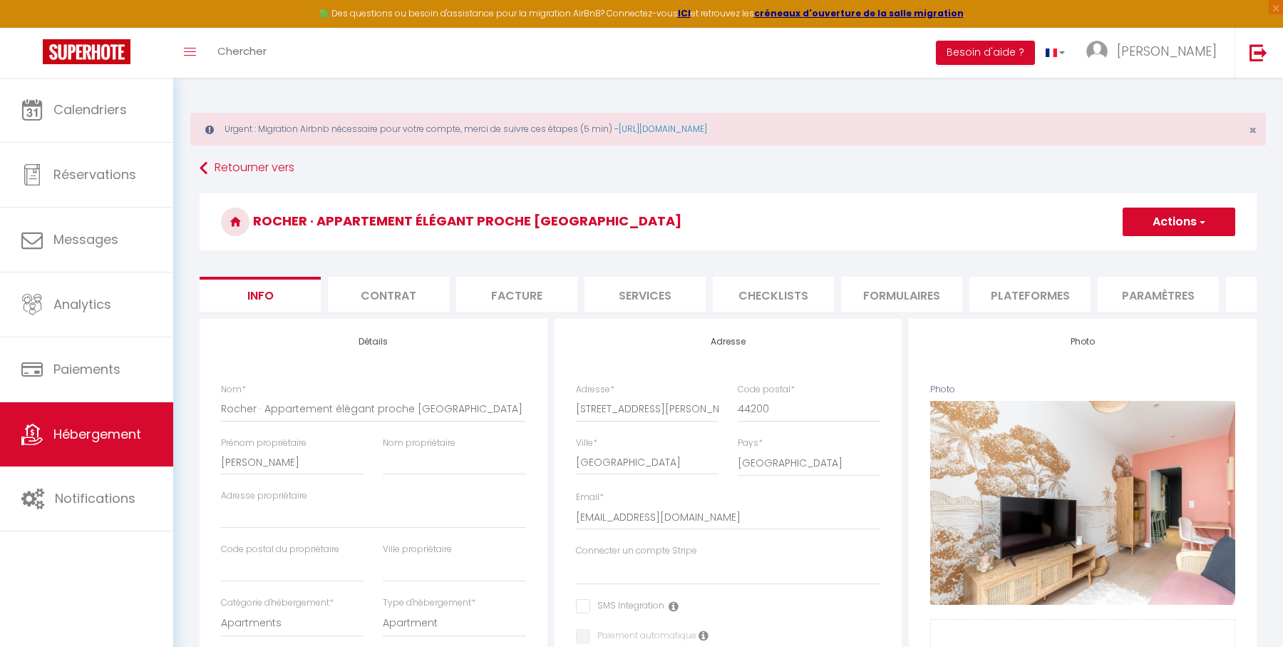
click at [1047, 299] on li "Plateformes" at bounding box center [1030, 294] width 121 height 35
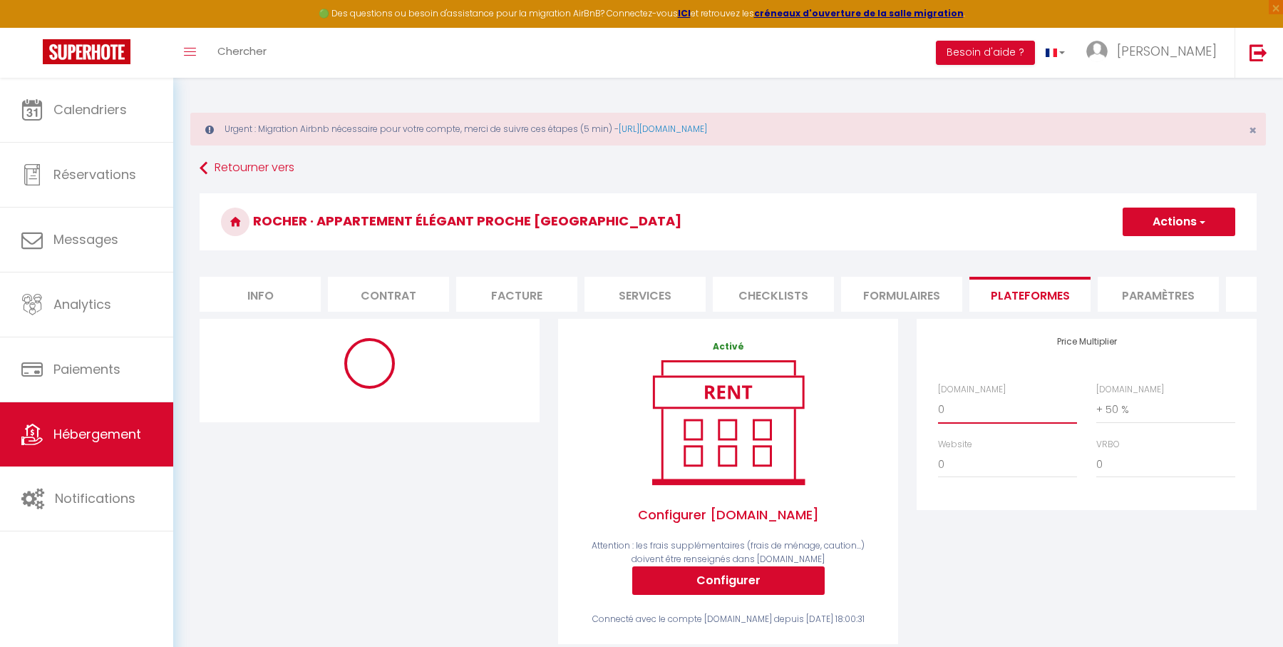
click at [992, 411] on select "0 + 1 % + 2 % + 3 % + 4 % + 5 % + 6 % + 7 % + 8 % + 9 %" at bounding box center [1007, 409] width 139 height 27
select select "+ 22 %"
click at [938, 396] on select "0 + 1 % + 2 % + 3 % + 4 % + 5 % + 6 % + 7 % + 8 % + 9 %" at bounding box center [1007, 409] width 139 height 27
click at [1166, 225] on button "Actions" at bounding box center [1179, 221] width 113 height 29
click at [1157, 250] on link "Enregistrer" at bounding box center [1178, 253] width 113 height 19
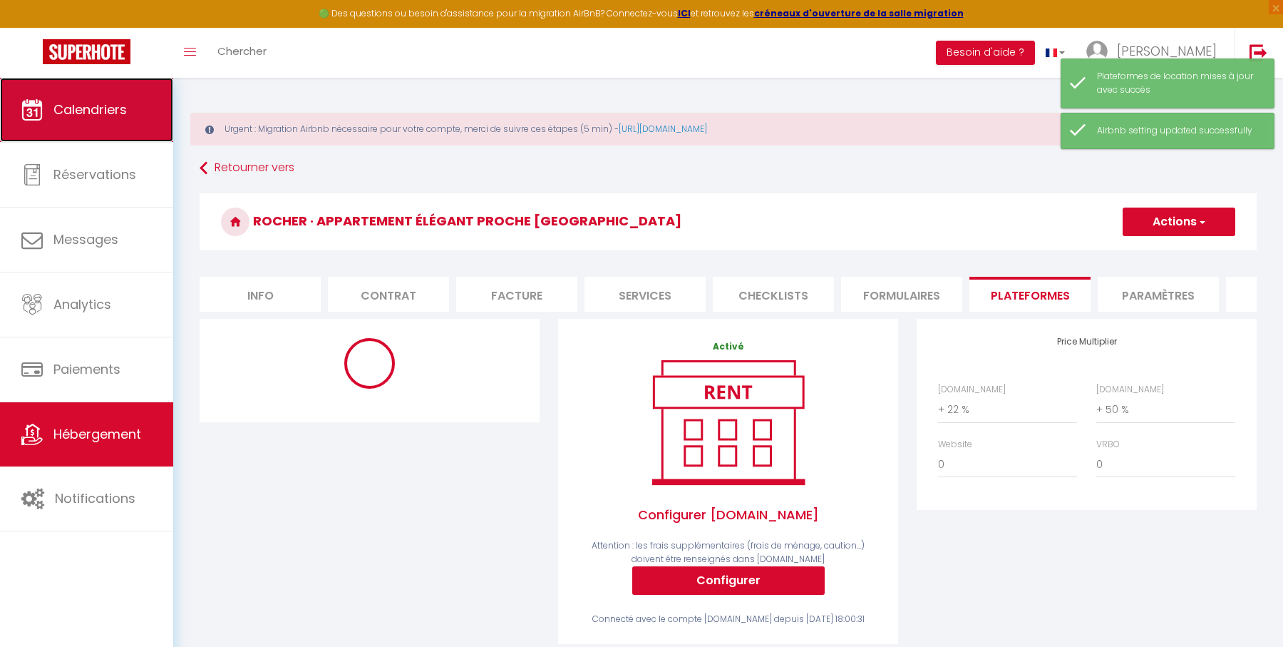
click at [113, 114] on span "Calendriers" at bounding box center [89, 110] width 73 height 18
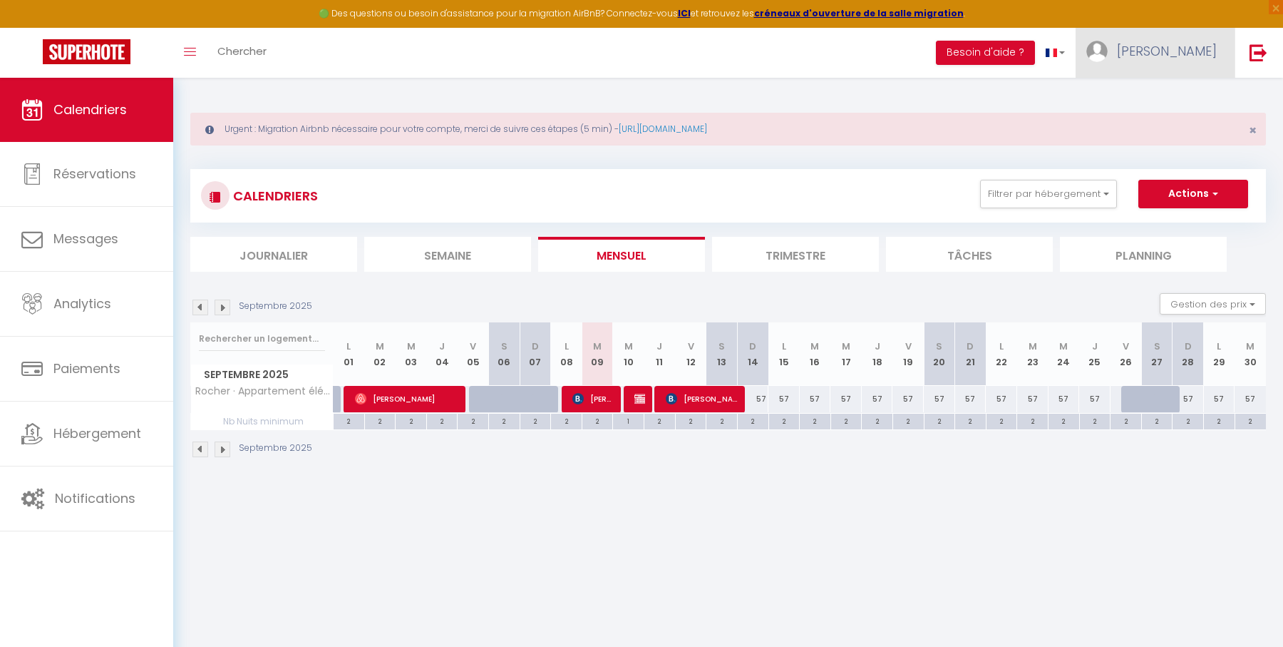
click at [1159, 63] on link "[PERSON_NAME]" at bounding box center [1155, 53] width 159 height 50
click at [1161, 93] on link "Paramètres" at bounding box center [1178, 99] width 106 height 24
select select "28"
select select "fr"
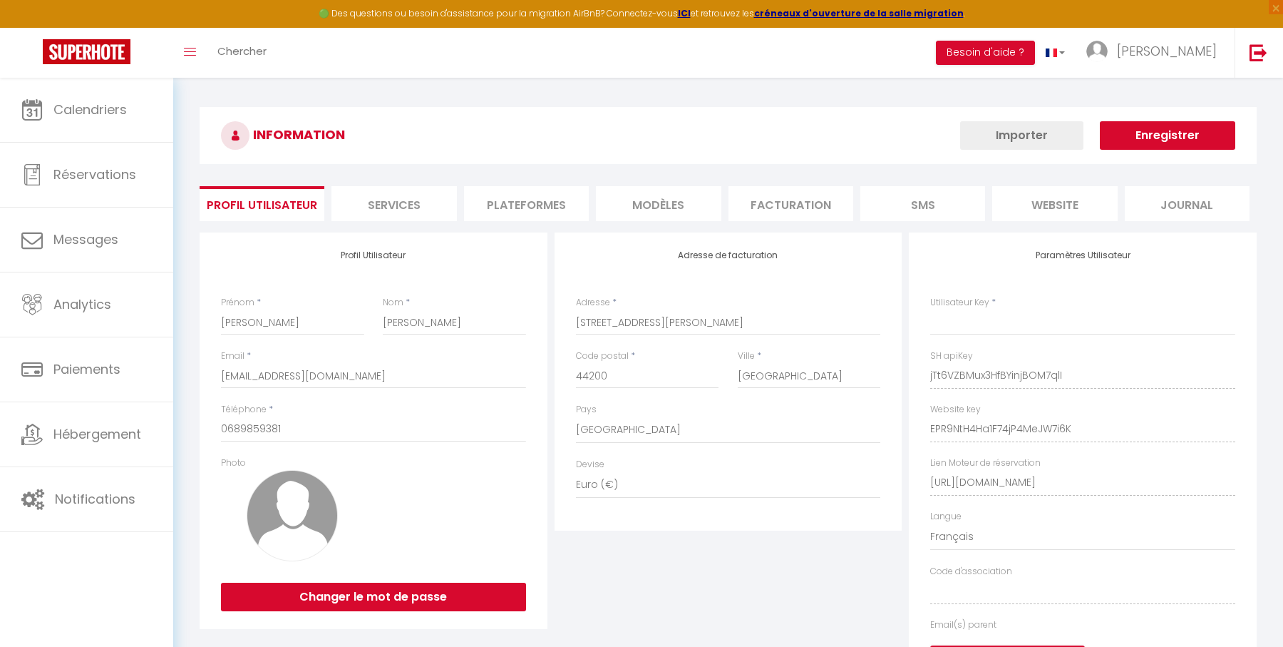
type input "jTt6VZBMux3HfBYinjBOM7qlI"
type input "EPR9NtH4Ha1F74jP4MeJW7i6K"
type input "[URL][DOMAIN_NAME]"
select select "fr"
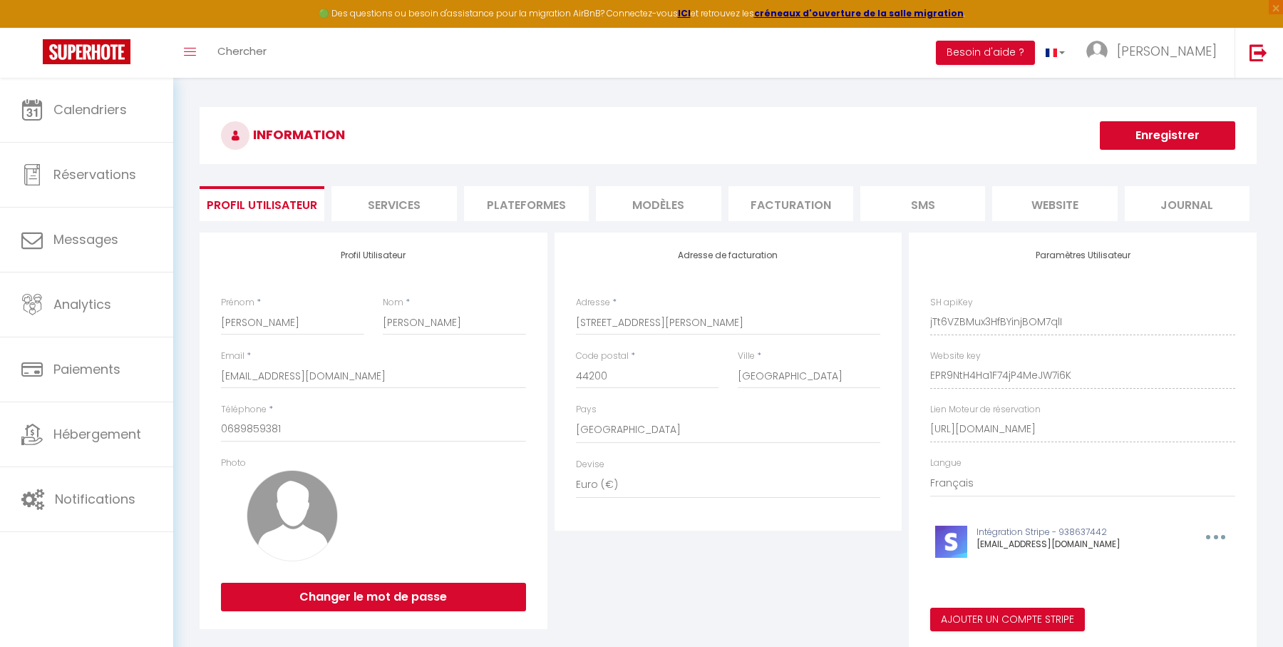
click at [545, 208] on li "Plateformes" at bounding box center [526, 203] width 125 height 35
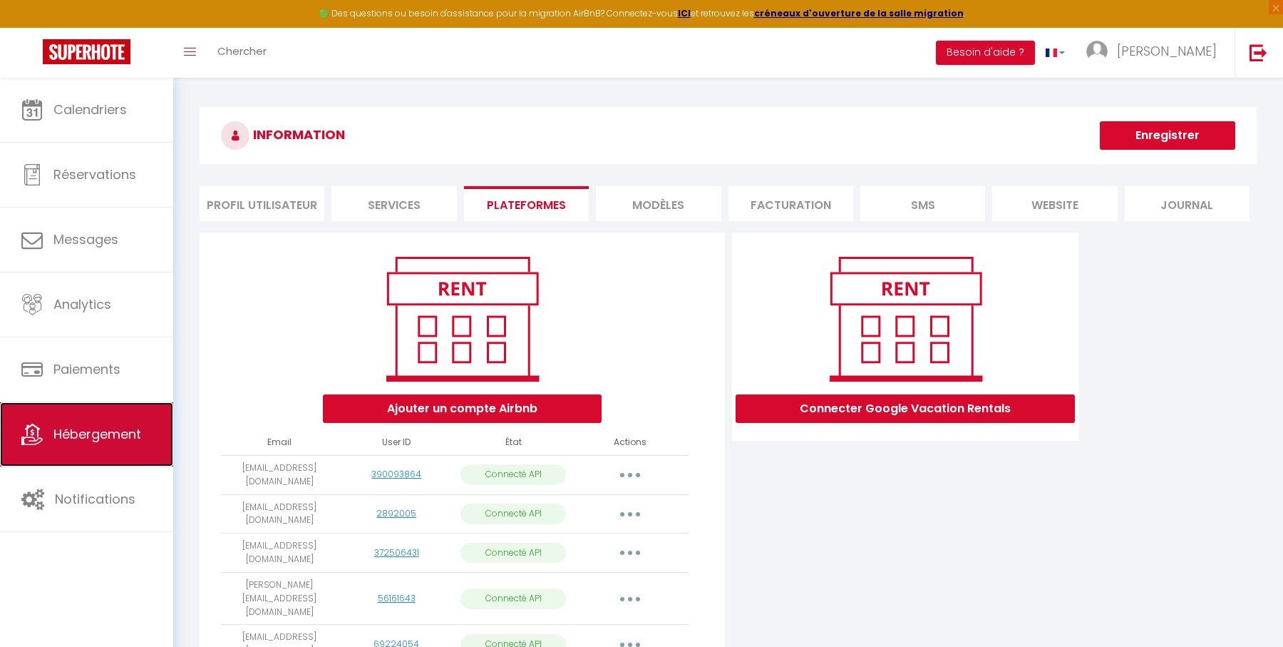
click at [144, 416] on link "Hébergement" at bounding box center [86, 434] width 173 height 64
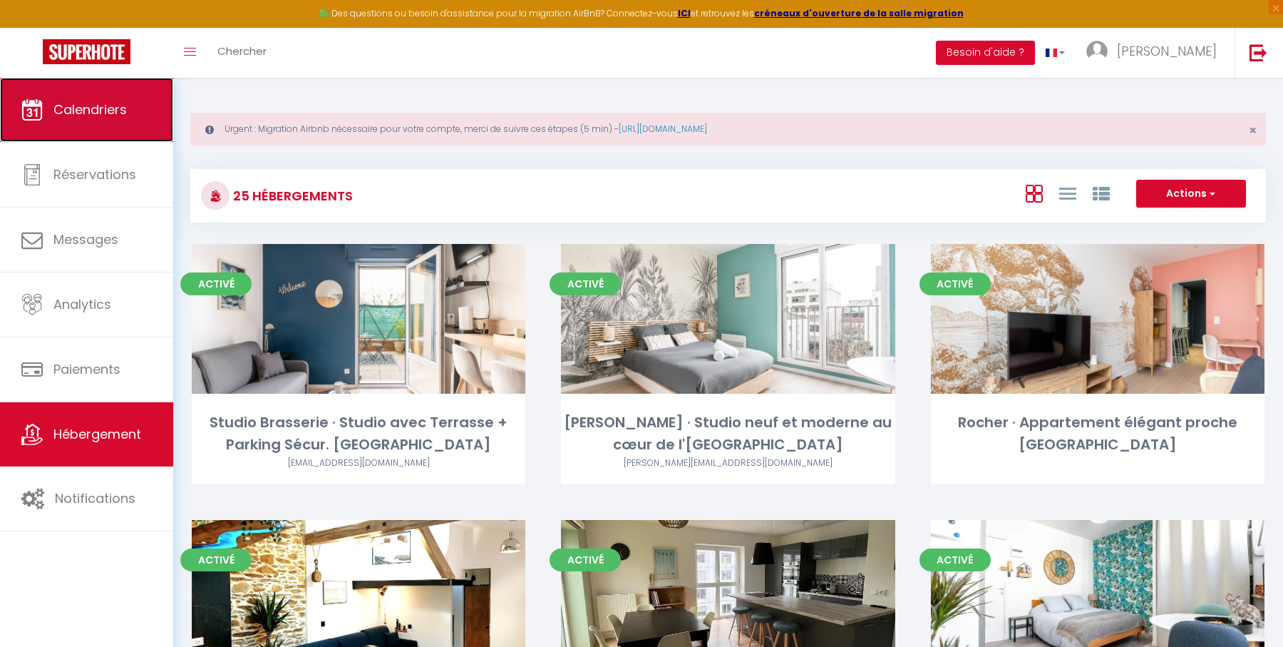
click at [126, 107] on span "Calendriers" at bounding box center [89, 110] width 73 height 18
